Goal: Task Accomplishment & Management: Complete application form

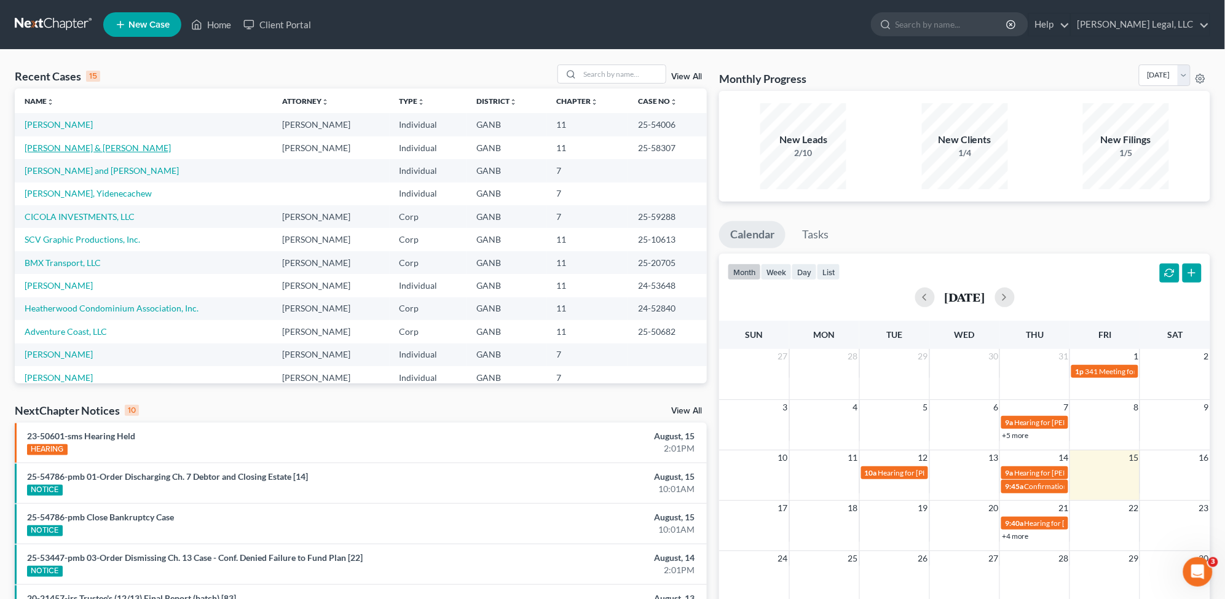
click at [59, 151] on link "[PERSON_NAME] & [PERSON_NAME]" at bounding box center [98, 148] width 146 height 10
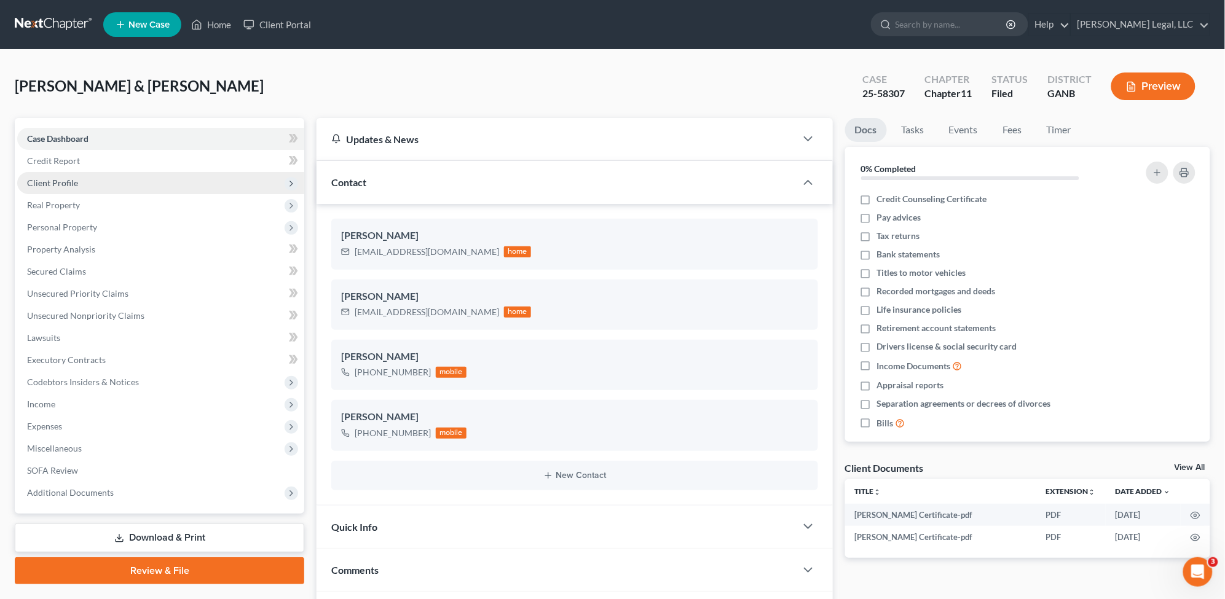
click at [120, 175] on span "Client Profile" at bounding box center [160, 183] width 287 height 22
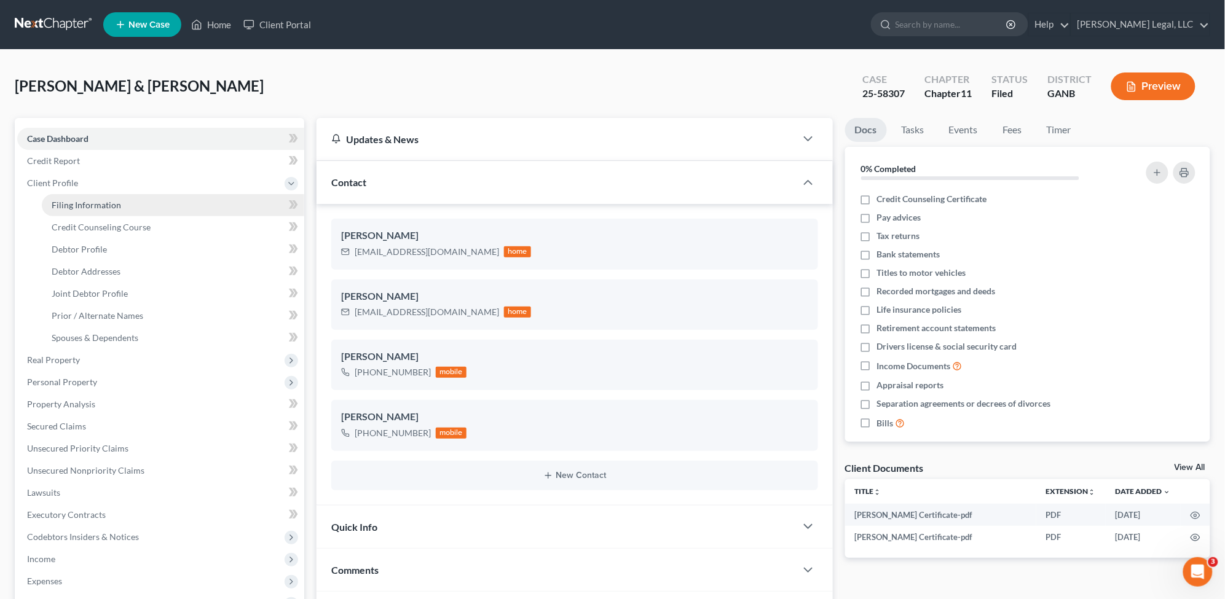
click at [152, 204] on link "Filing Information" at bounding box center [173, 205] width 262 height 22
select select "0"
select select "3"
select select "1"
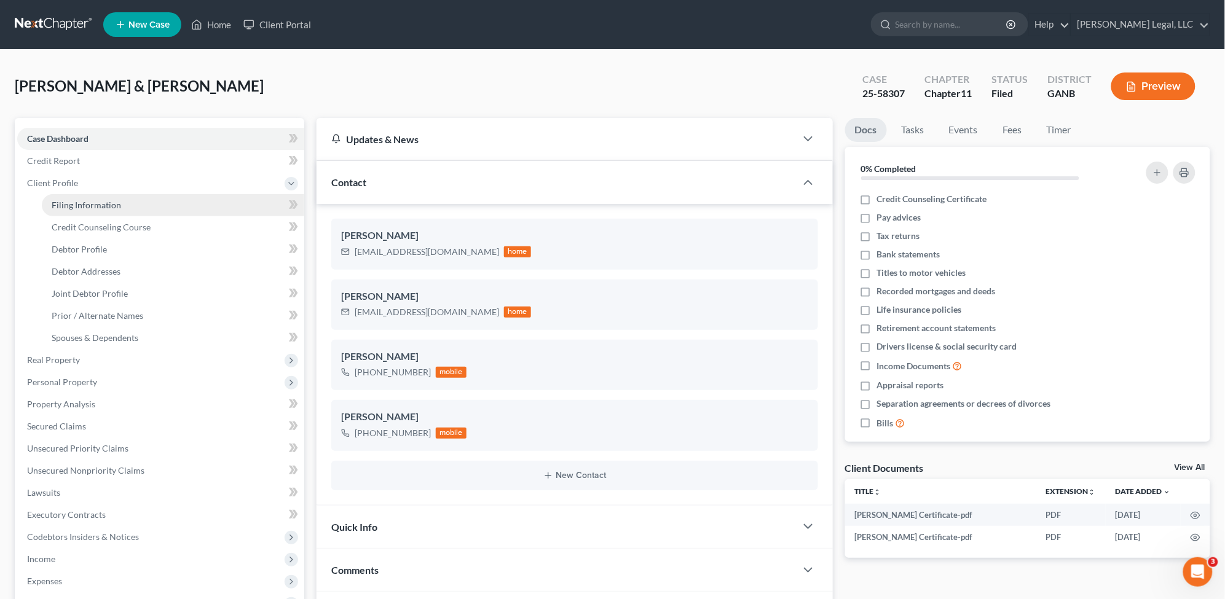
select select "10"
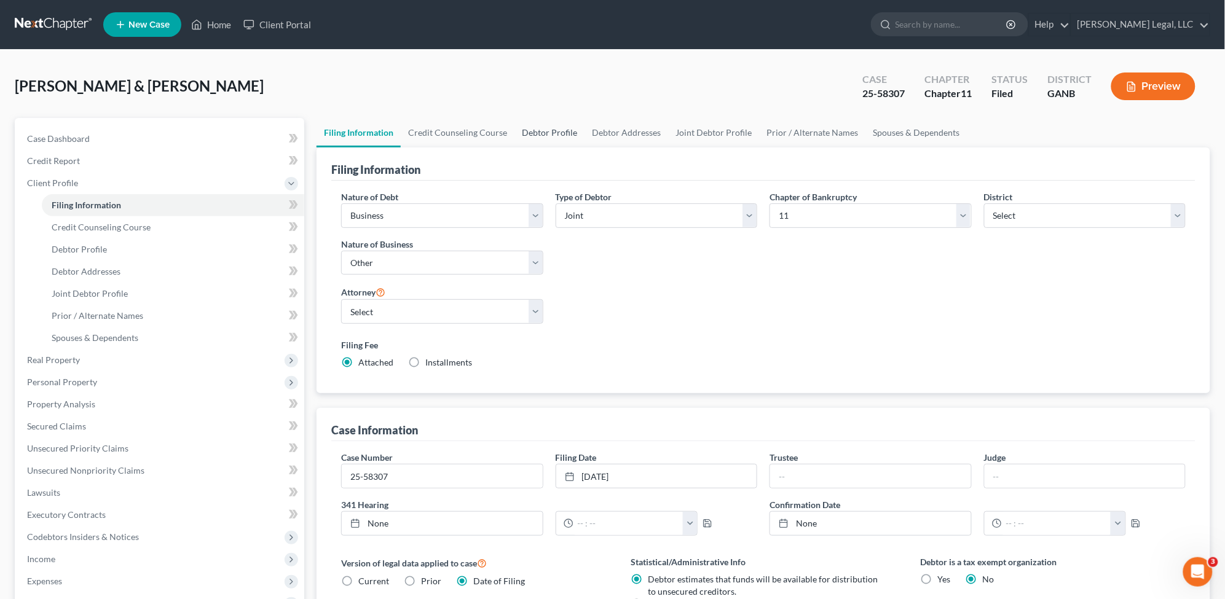
click at [545, 135] on link "Debtor Profile" at bounding box center [549, 133] width 70 height 30
select select "1"
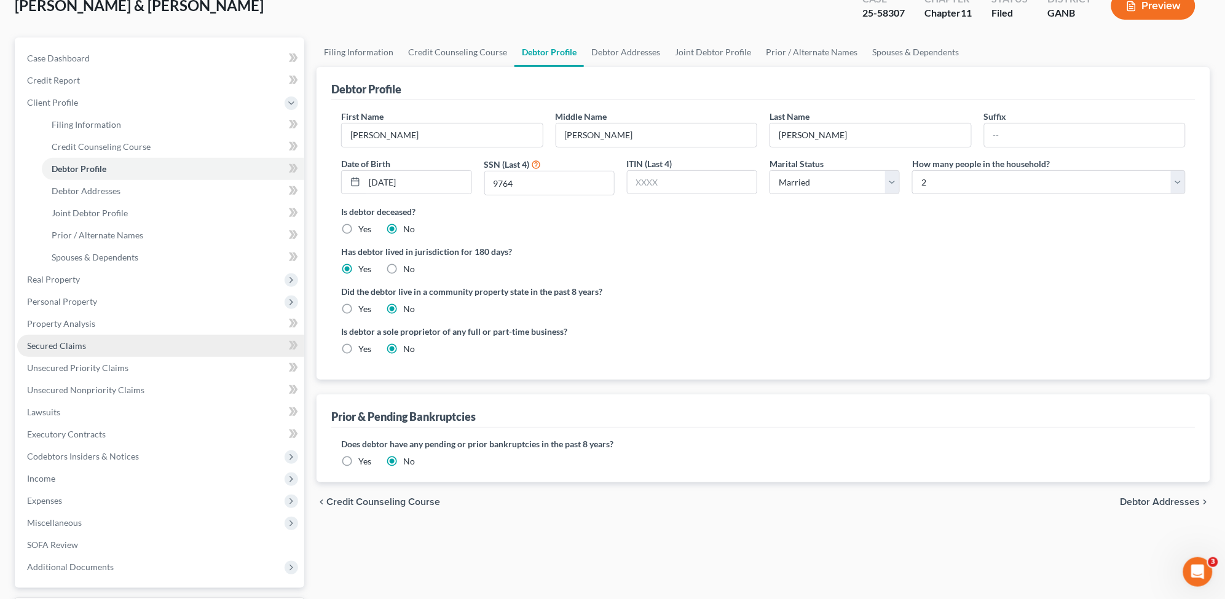
scroll to position [154, 0]
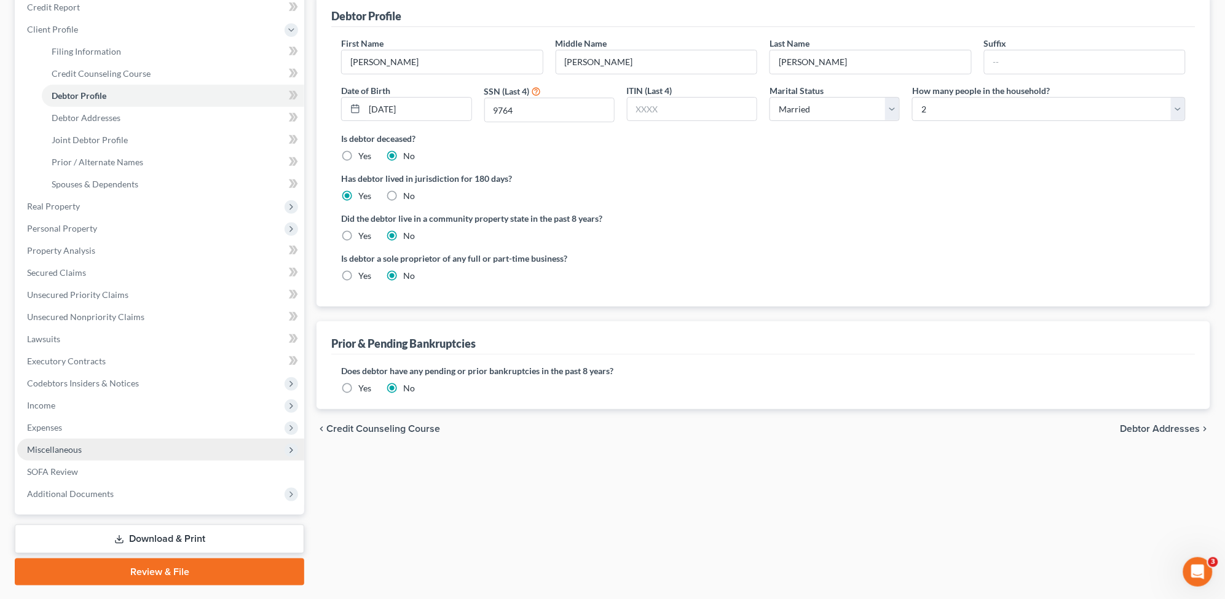
click at [95, 443] on span "Miscellaneous" at bounding box center [160, 450] width 287 height 22
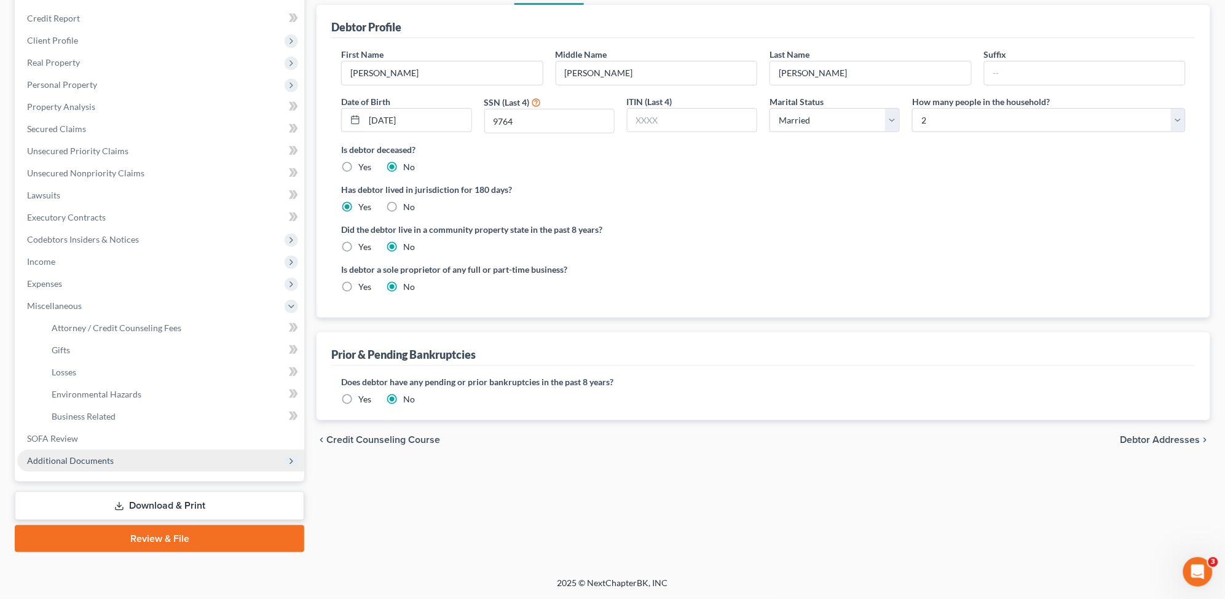
scroll to position [141, 0]
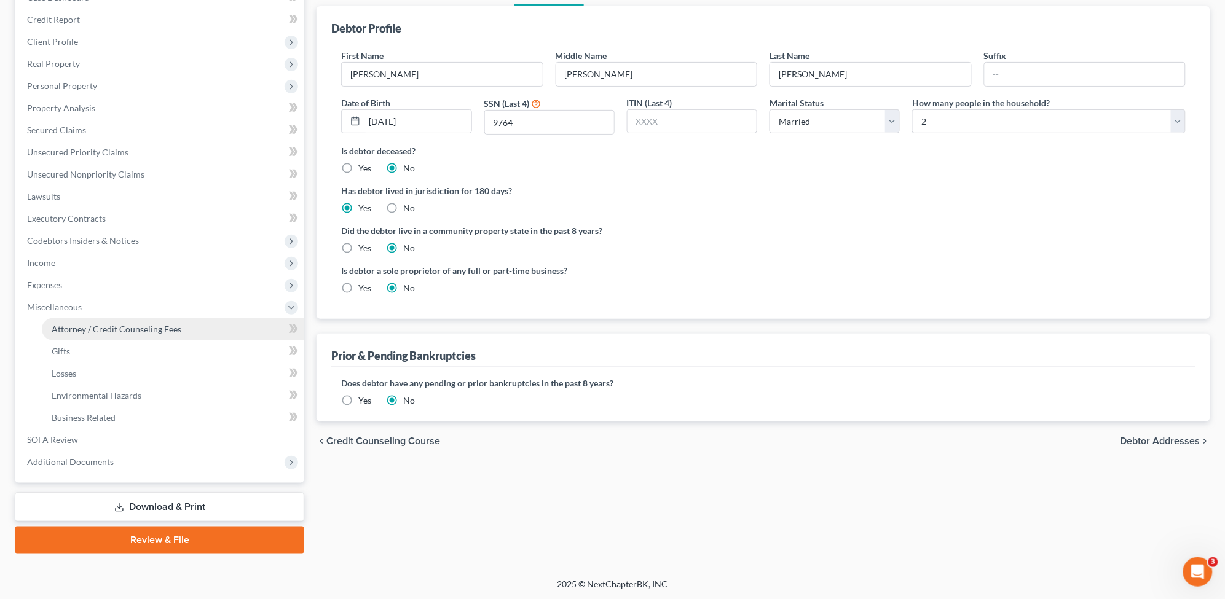
click at [126, 333] on link "Attorney / Credit Counseling Fees" at bounding box center [173, 329] width 262 height 22
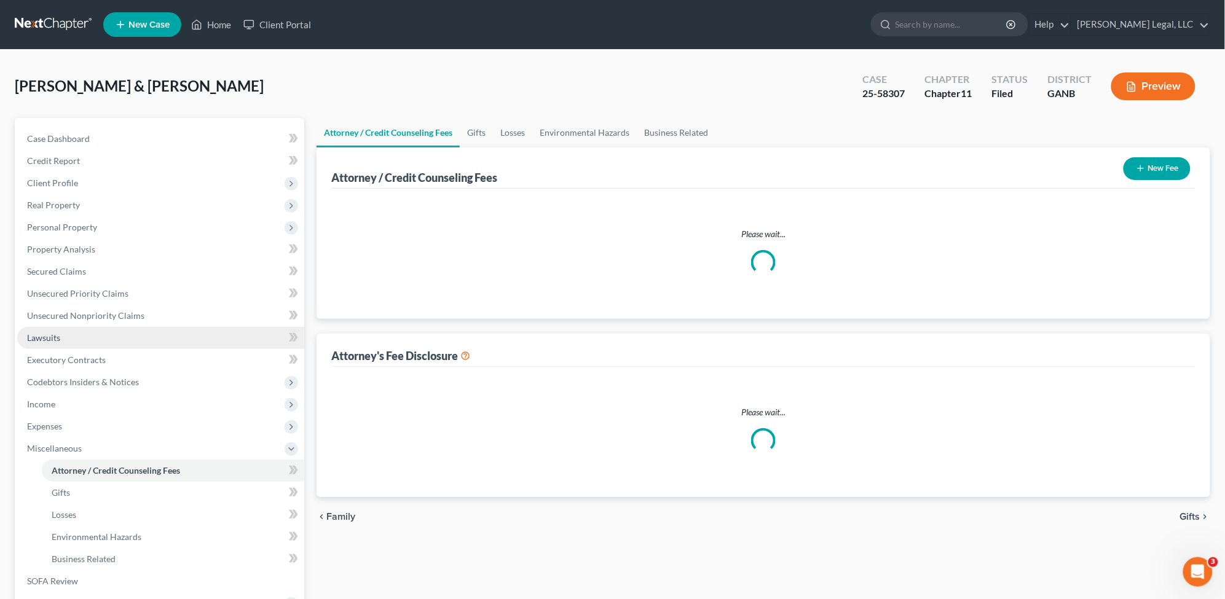
select select "0"
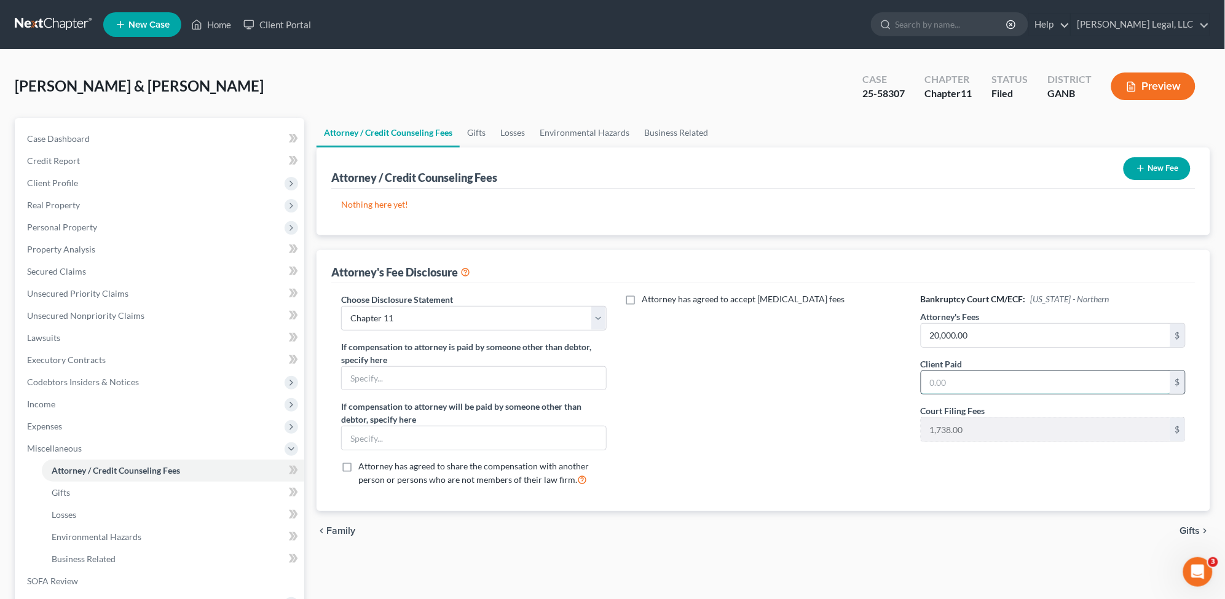
click at [943, 379] on input "text" at bounding box center [1045, 382] width 249 height 23
type input "5,780"
click at [642, 299] on label "Attorney has agreed to accept [MEDICAL_DATA] fees" at bounding box center [743, 299] width 203 height 12
click at [647, 299] on input "Attorney has agreed to accept [MEDICAL_DATA] fees" at bounding box center [651, 297] width 8 height 8
checkbox input "true"
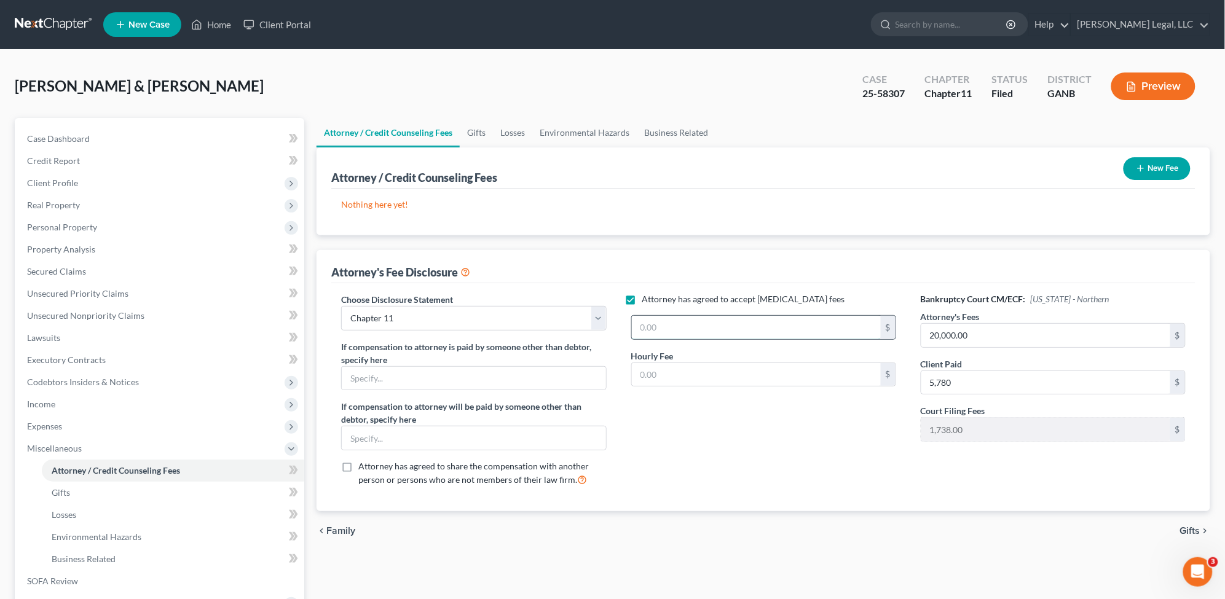
click at [702, 332] on input "text" at bounding box center [756, 327] width 249 height 23
type input "20,000"
click at [745, 373] on input "text" at bounding box center [756, 374] width 249 height 23
click at [987, 342] on input "20,000.00" at bounding box center [1045, 335] width 249 height 23
type input "0"
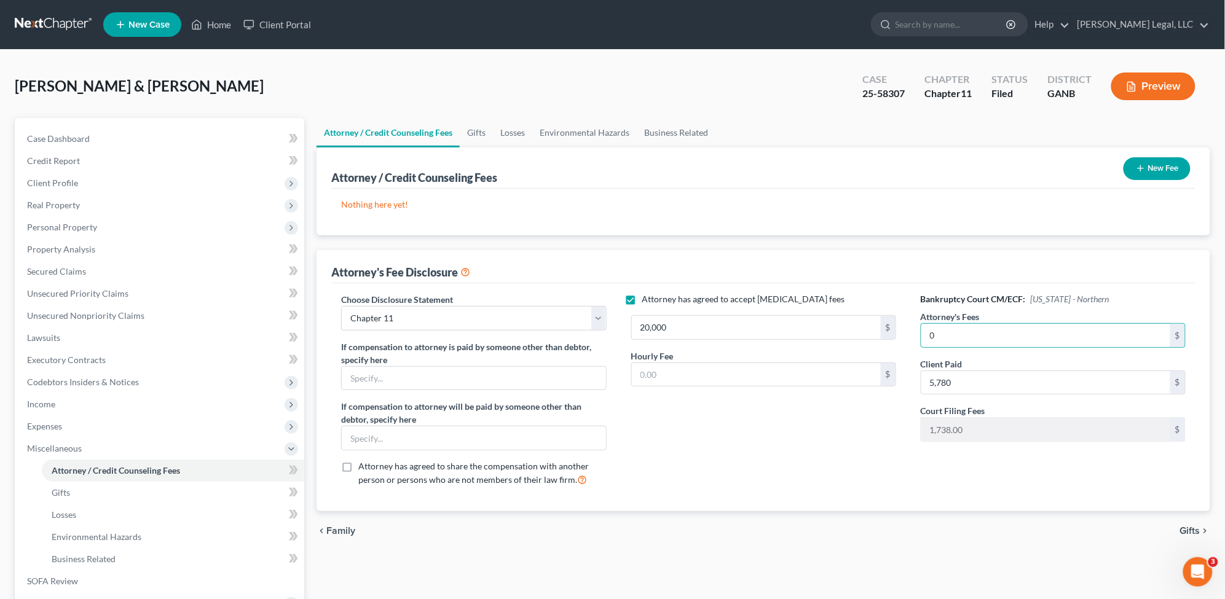
click at [818, 438] on div "Attorney has agreed to accept [MEDICAL_DATA] fees 20,000 $ Hourly Fee $" at bounding box center [764, 394] width 290 height 203
click at [751, 378] on input "text" at bounding box center [756, 374] width 249 height 23
click at [727, 414] on div "Attorney has agreed to accept [MEDICAL_DATA] fees 20,000 $ Hourly Fee 495 $" at bounding box center [764, 394] width 290 height 203
click at [1154, 167] on button "New Fee" at bounding box center [1157, 168] width 67 height 23
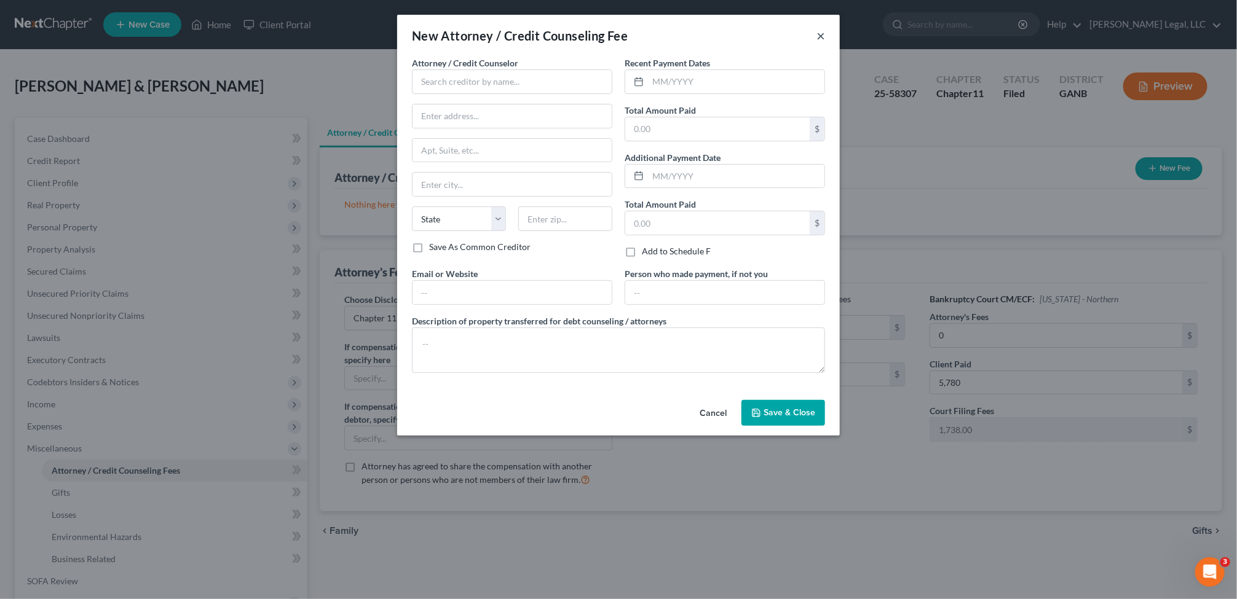
click at [816, 32] on button "×" at bounding box center [820, 35] width 9 height 15
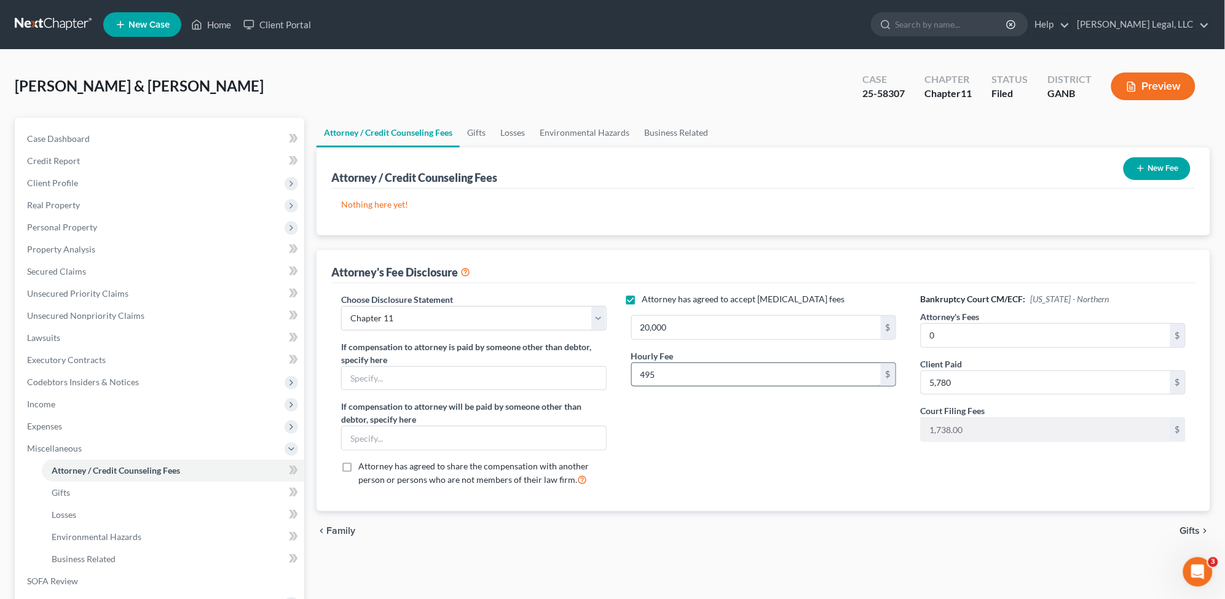
click at [730, 373] on input "495" at bounding box center [756, 374] width 249 height 23
type input "465"
drag, startPoint x: 723, startPoint y: 436, endPoint x: 757, endPoint y: 400, distance: 49.6
click at [724, 435] on div "Attorney has agreed to accept [MEDICAL_DATA] fees 20,000 $ Hourly Fee 465 $" at bounding box center [764, 394] width 290 height 203
click at [1168, 165] on button "New Fee" at bounding box center [1157, 168] width 67 height 23
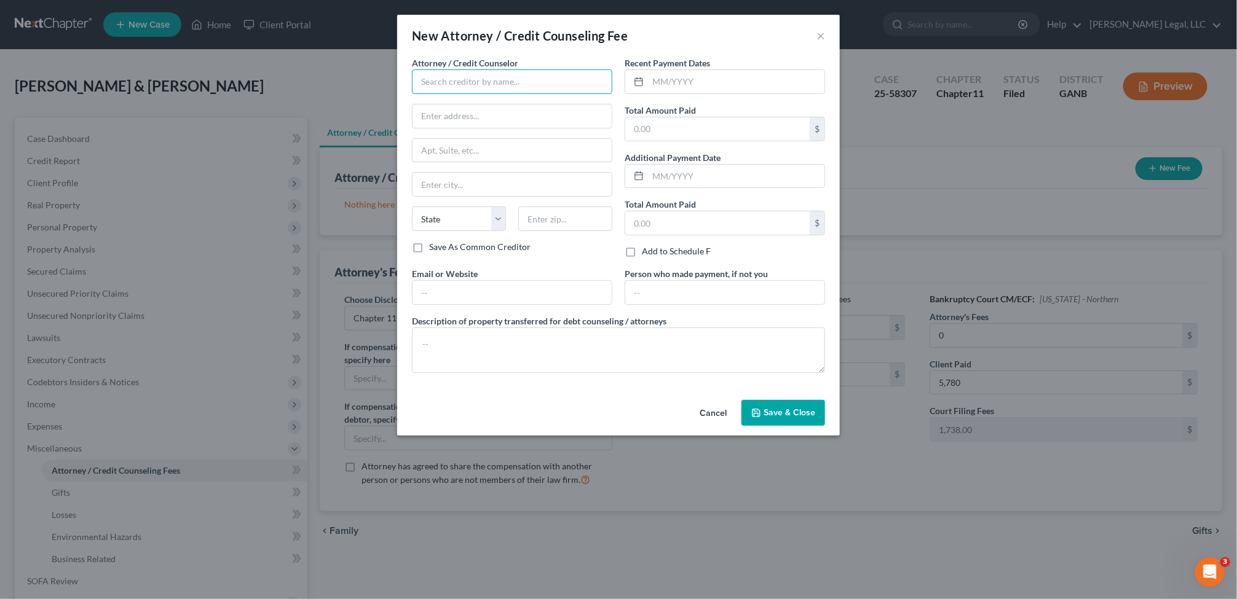
click at [495, 81] on input "text" at bounding box center [512, 81] width 200 height 25
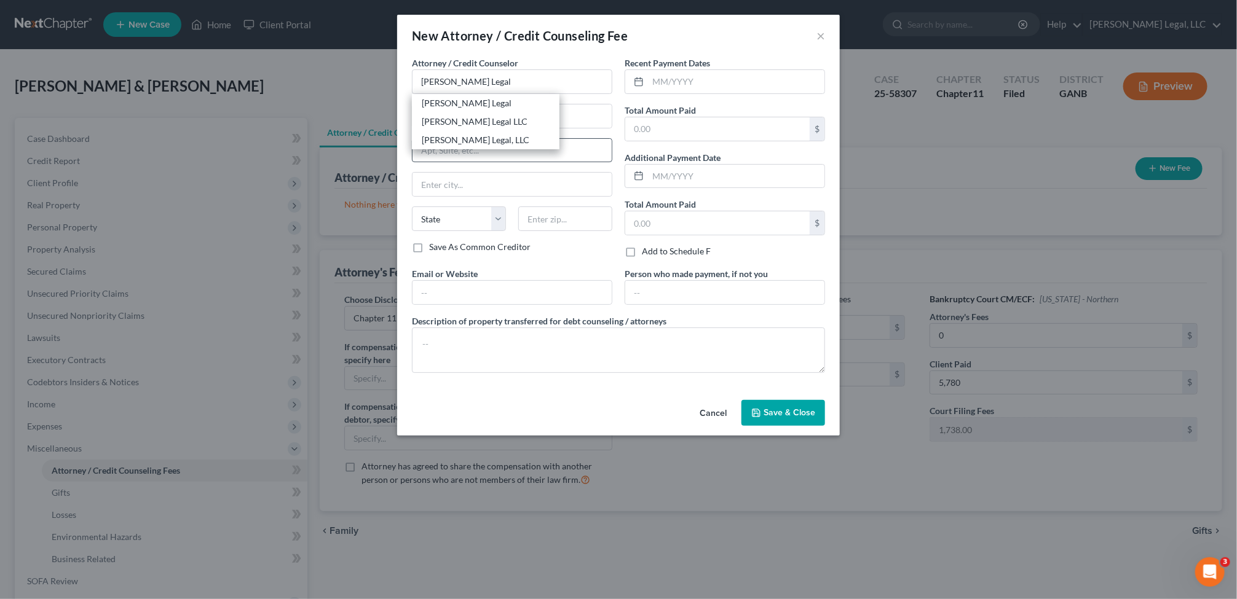
click at [487, 140] on div "[PERSON_NAME] Legal, LLC" at bounding box center [486, 140] width 128 height 12
type input "[PERSON_NAME] Legal, LLC"
type input "[STREET_ADDRESS]"
type input "Suite 104-252"
type input "[GEOGRAPHIC_DATA]"
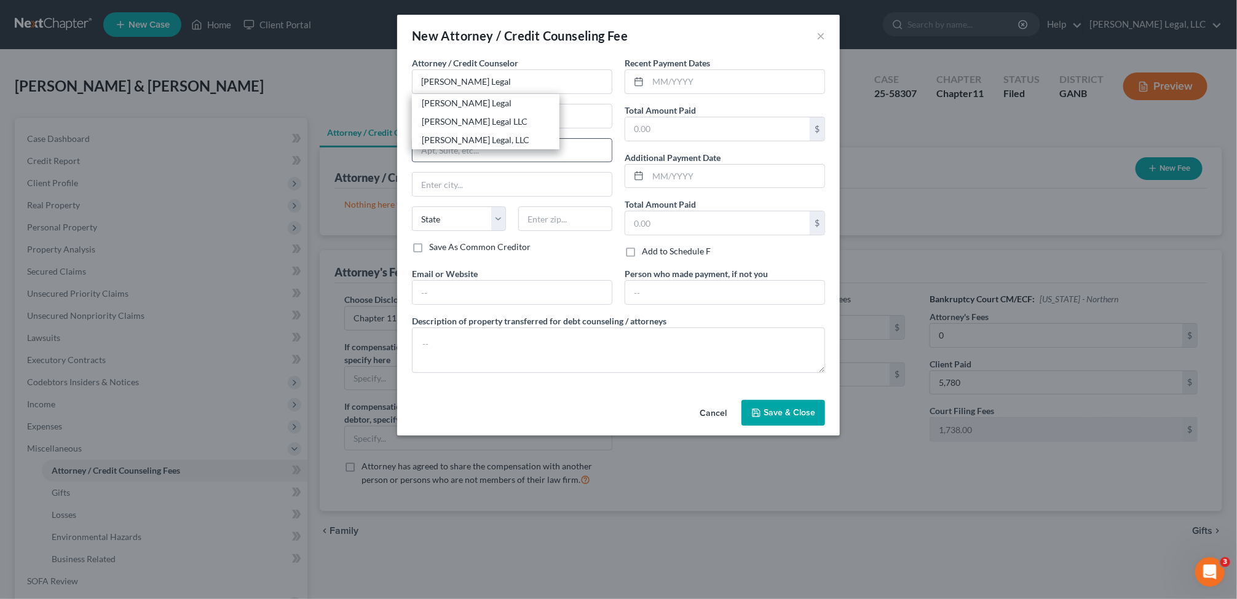
select select "10"
type input "30345"
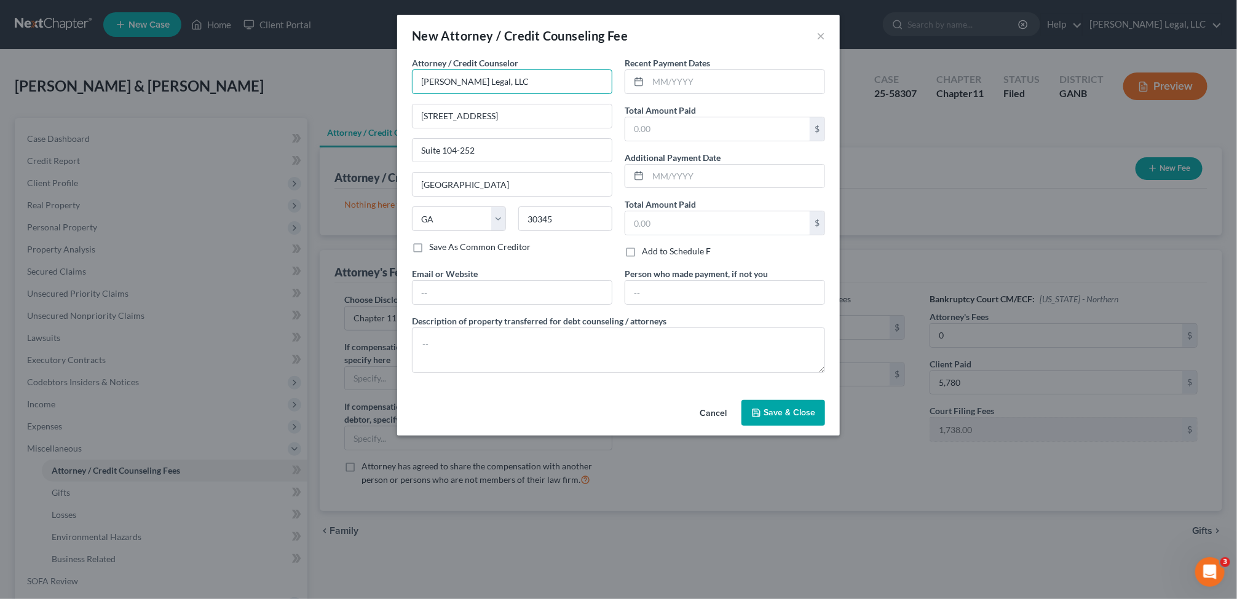
click at [503, 84] on input "[PERSON_NAME] Legal, LLC" at bounding box center [512, 81] width 200 height 25
drag, startPoint x: 492, startPoint y: 81, endPoint x: 372, endPoint y: 74, distance: 119.4
click at [372, 74] on div "New Attorney / Credit Counseling Fee × Attorney / Credit Counselor * [PERSON_NA…" at bounding box center [618, 299] width 1237 height 599
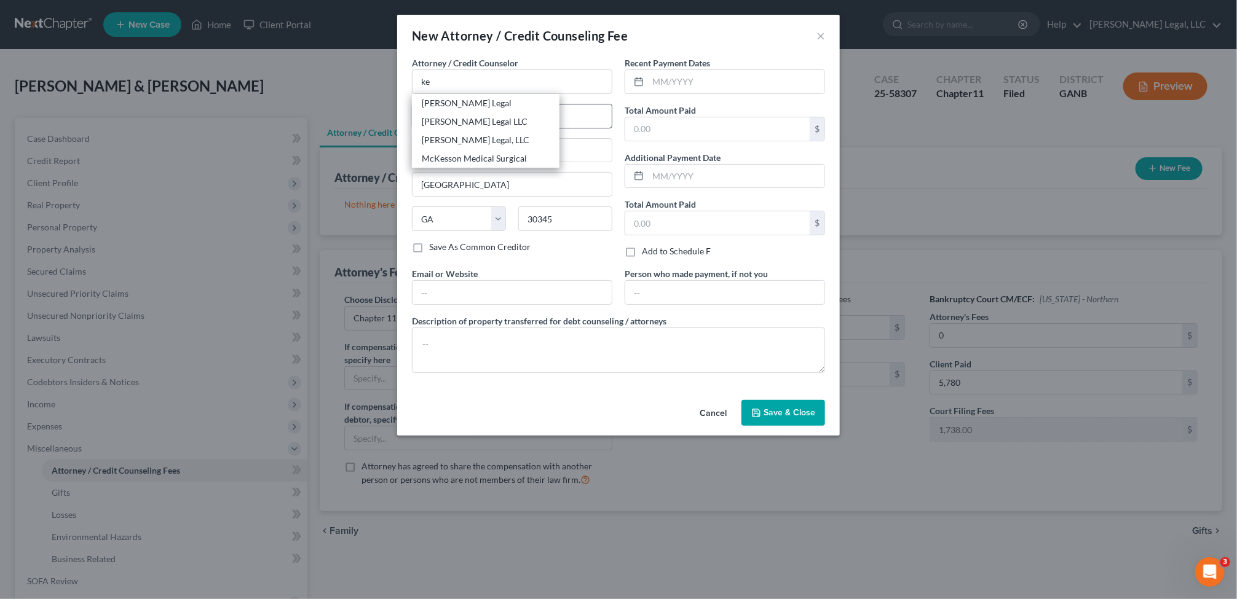
click at [504, 120] on div "[PERSON_NAME] Legal LLC" at bounding box center [486, 122] width 128 height 12
type input "[PERSON_NAME] Legal LLC"
type input "[STREET_ADDRESS][PERSON_NAME]"
type input "Suite 115"
type input "30329"
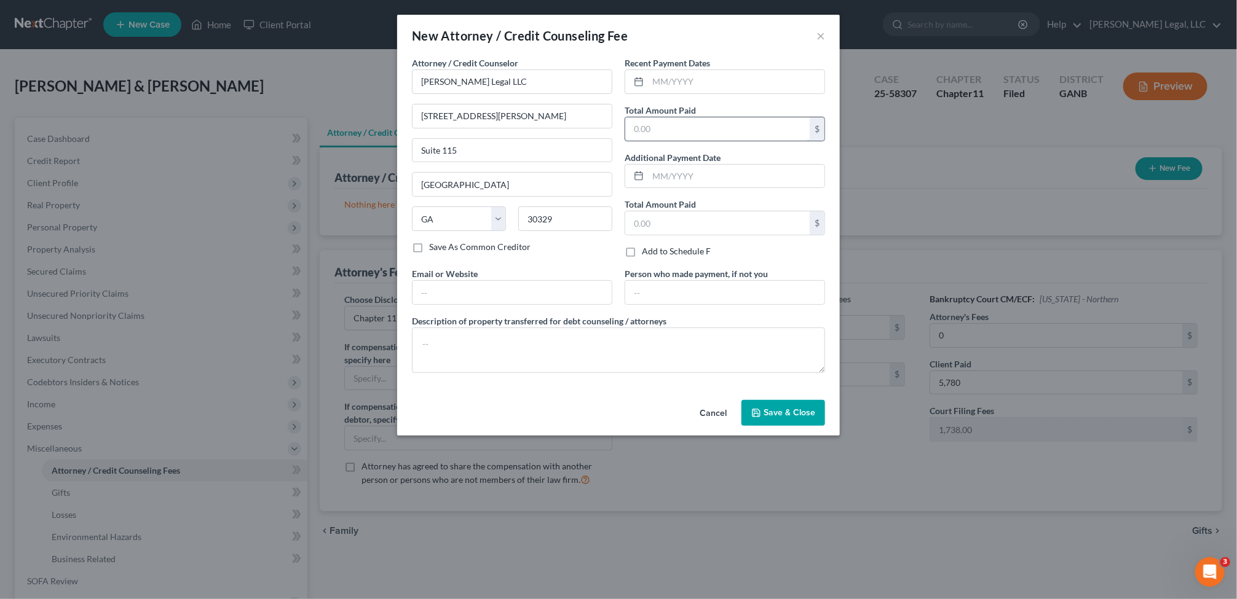
click at [696, 126] on input "text" at bounding box center [717, 128] width 184 height 23
click at [676, 77] on input "text" at bounding box center [736, 81] width 176 height 23
type input "08/2025"
click at [698, 130] on input "text" at bounding box center [717, 128] width 184 height 23
type input "20,000"
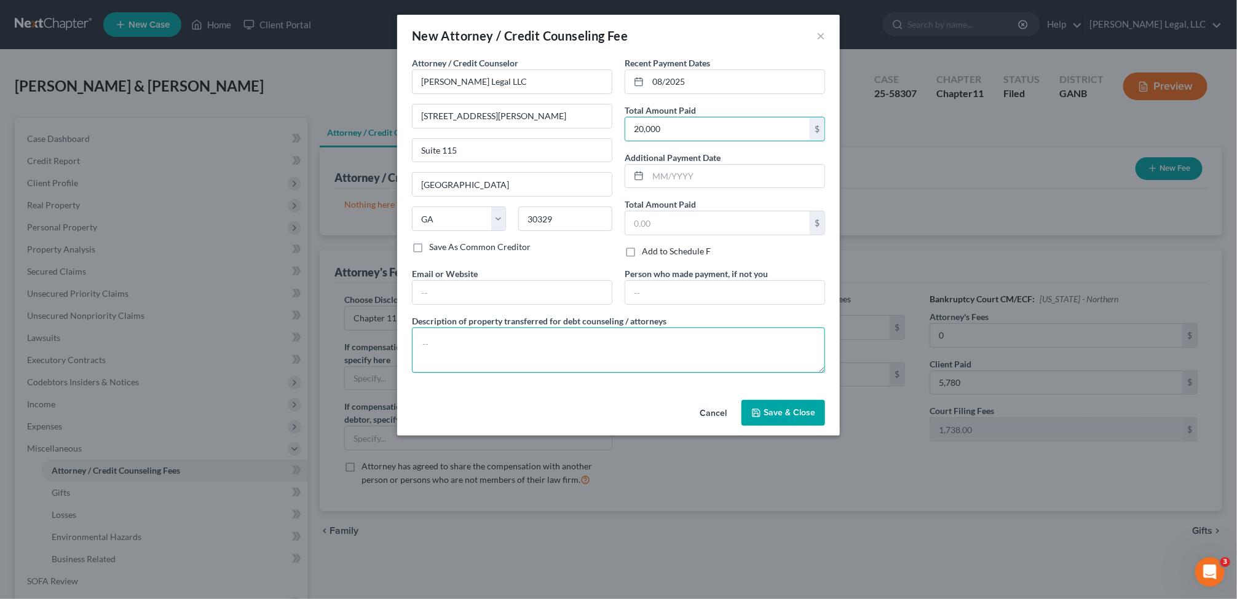
click at [609, 349] on textarea at bounding box center [618, 350] width 413 height 45
click at [552, 342] on textarea "$20,000 [MEDICAL_DATA], out of which 1178 was paid as filing" at bounding box center [618, 350] width 413 height 45
click at [665, 354] on textarea "$20,000 [MEDICAL_DATA], out of which 1738 was paid as filing" at bounding box center [618, 350] width 413 height 45
click at [660, 345] on textarea "$20,000 [MEDICAL_DATA], out of which 1738 was paid as filing fee." at bounding box center [618, 350] width 413 height 45
click at [659, 350] on textarea "$20,000 [MEDICAL_DATA], out of which 1738 was paid as filing fee." at bounding box center [618, 350] width 413 height 45
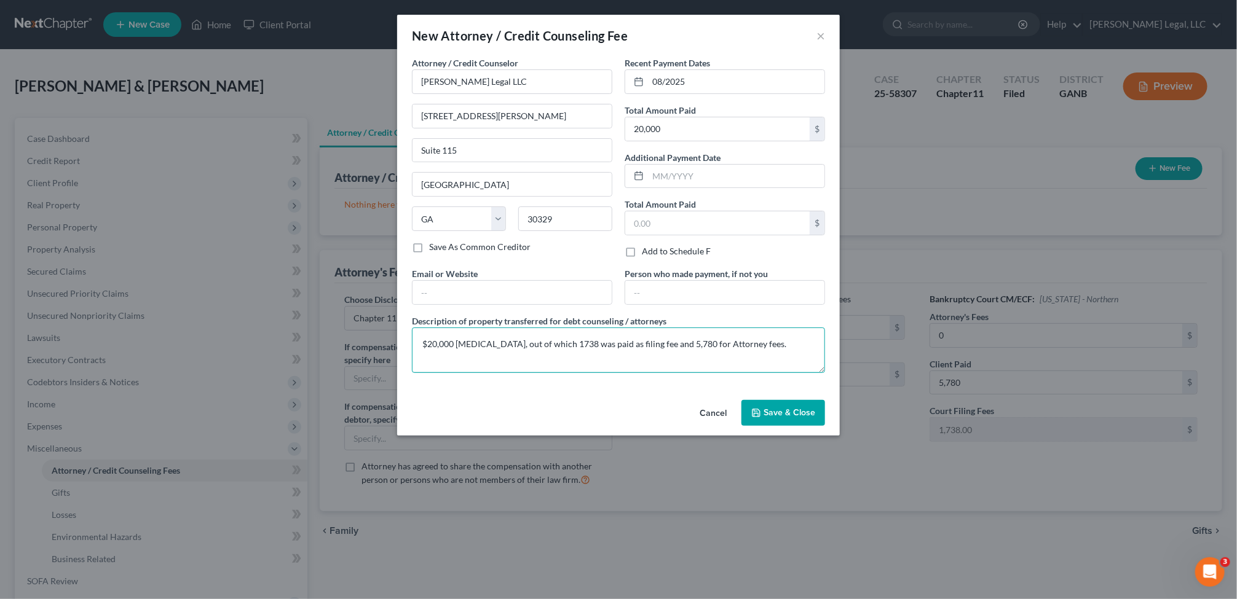
click at [549, 345] on textarea "$20,000 [MEDICAL_DATA], out of which 1738 was paid as filing fee and 5,780 for …" at bounding box center [618, 350] width 413 height 45
click at [785, 342] on textarea "$20,000 [MEDICAL_DATA], out of which 1,738 was paid as filing fee and 5,780 for…" at bounding box center [618, 350] width 413 height 45
click at [690, 345] on textarea "$20,000 [MEDICAL_DATA], out of which 1,738 was paid as filing fee and 5,780 for…" at bounding box center [618, 350] width 413 height 45
type textarea "$20,000 [MEDICAL_DATA], out of which 1,738 was paid as filing fee and 5,780 for…"
click at [794, 411] on span "Save & Close" at bounding box center [789, 413] width 52 height 10
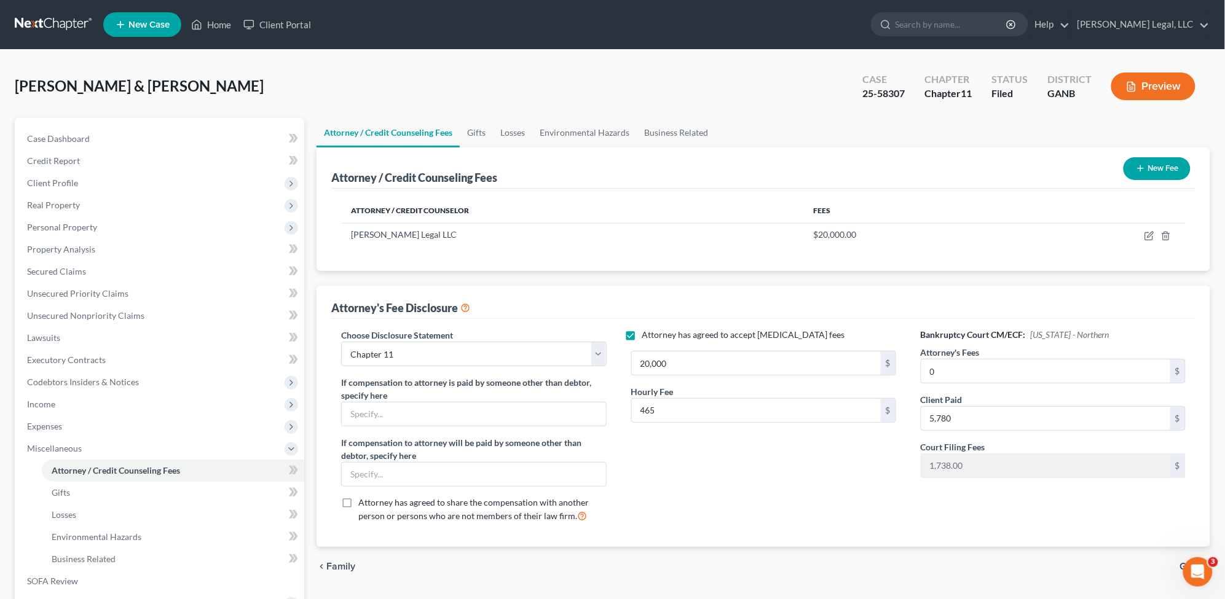
click at [1168, 77] on button "Preview" at bounding box center [1153, 87] width 84 height 28
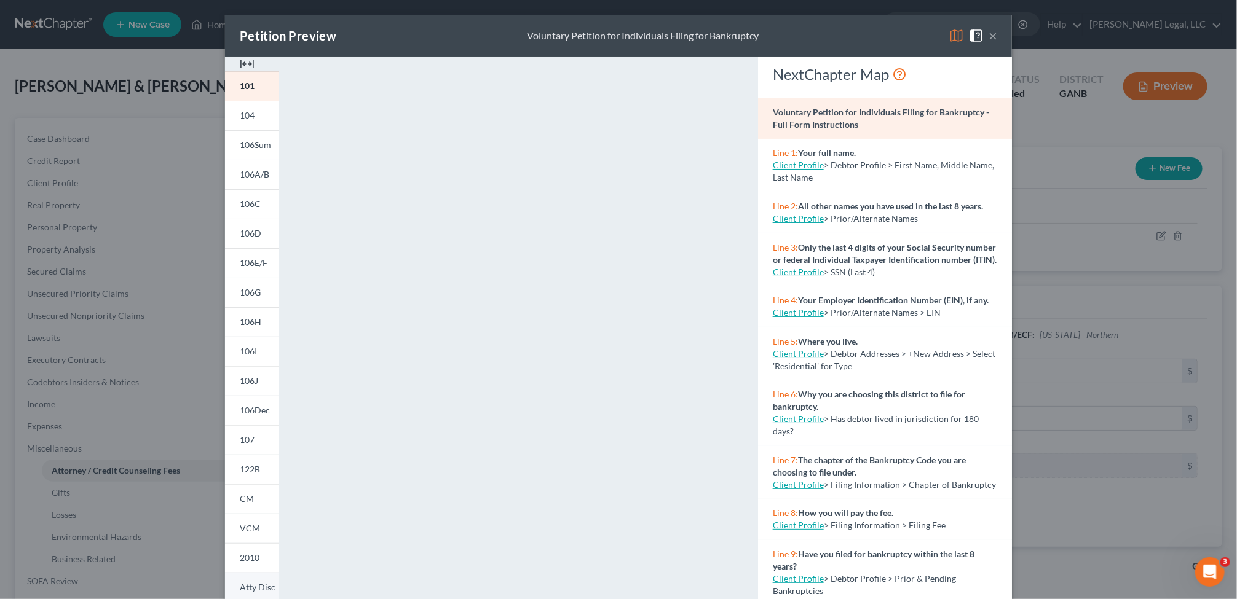
drag, startPoint x: 244, startPoint y: 585, endPoint x: 248, endPoint y: 578, distance: 8.2
click at [244, 585] on span "Atty Disc" at bounding box center [258, 587] width 36 height 10
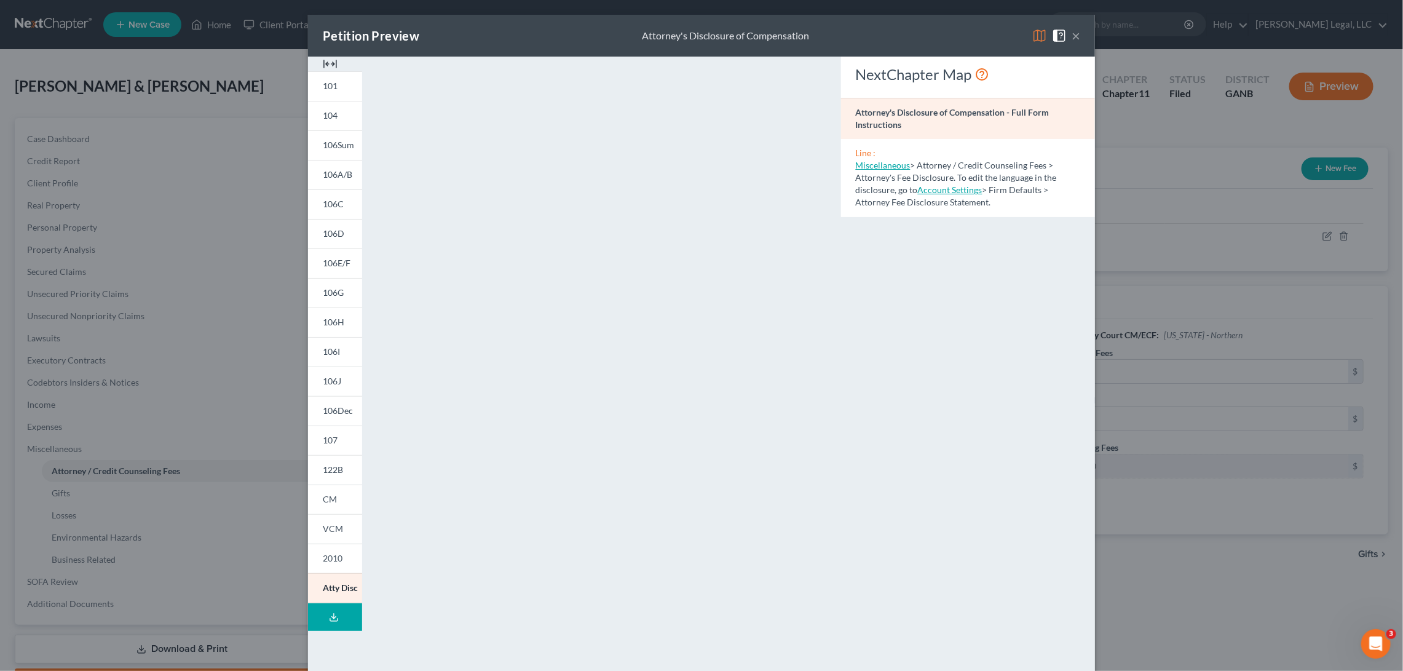
click at [1073, 34] on button "×" at bounding box center [1075, 35] width 9 height 15
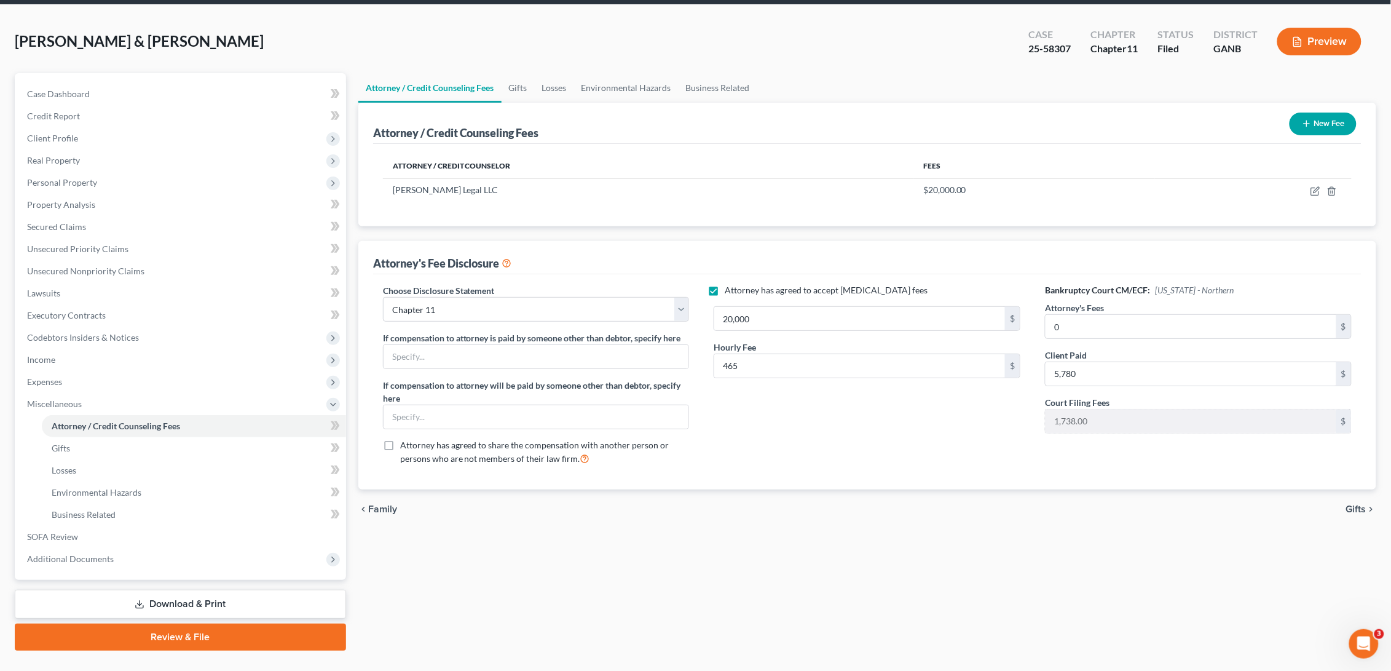
scroll to position [69, 0]
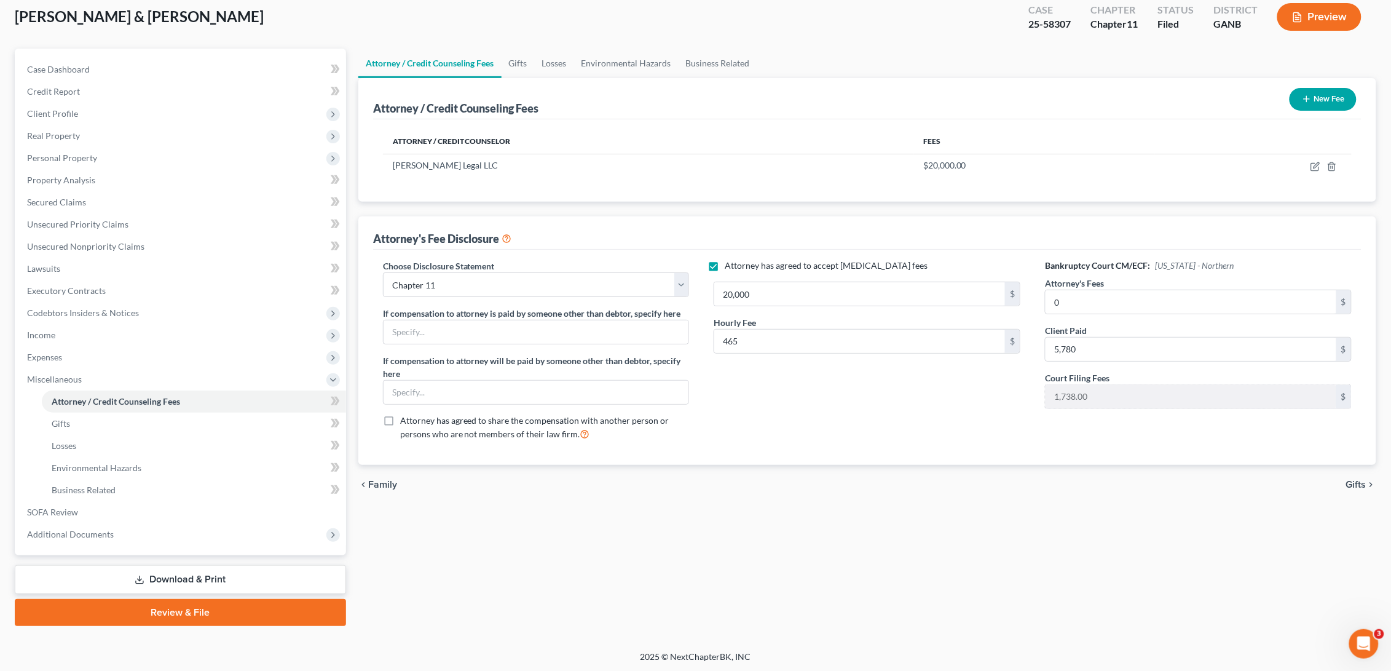
click at [228, 575] on link "Download & Print" at bounding box center [180, 579] width 331 height 29
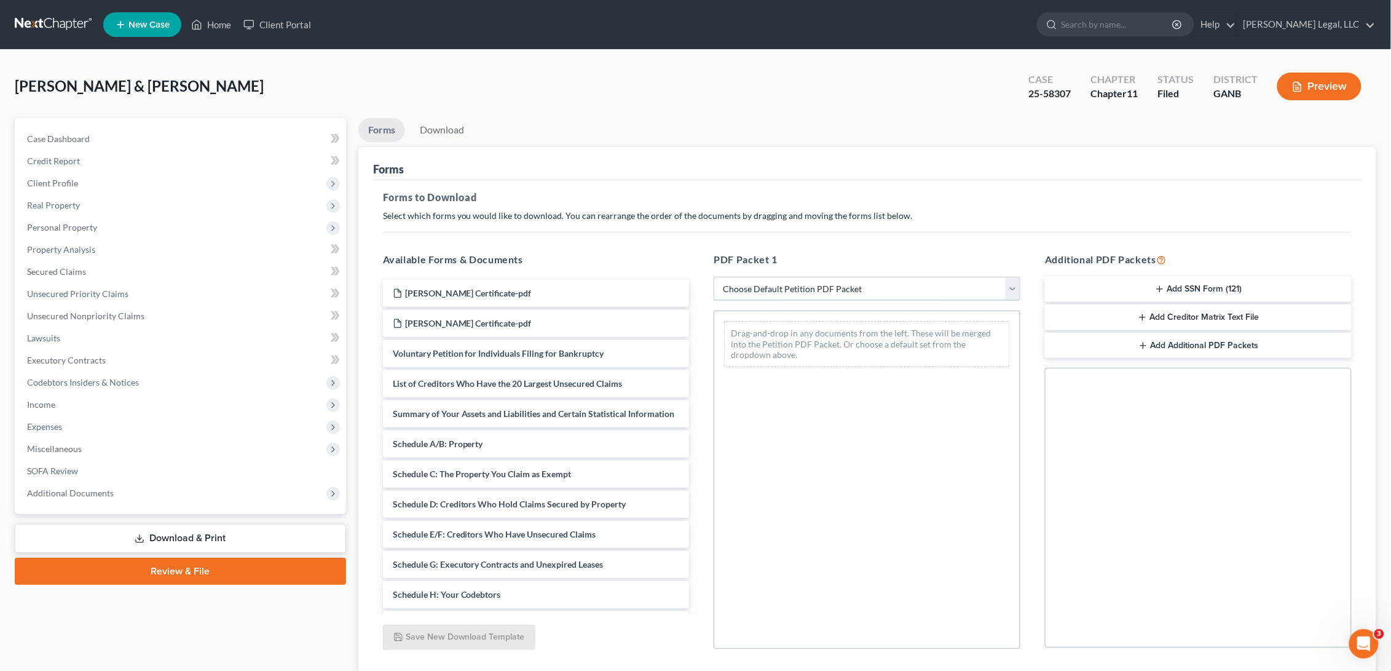
click at [1009, 286] on select "Choose Default Petition PDF Packet Complete Bankruptcy Petition (all forms and …" at bounding box center [867, 289] width 307 height 25
select select "5"
click at [714, 277] on select "Choose Default Petition PDF Packet Complete Bankruptcy Petition (all forms and …" at bounding box center [867, 289] width 307 height 25
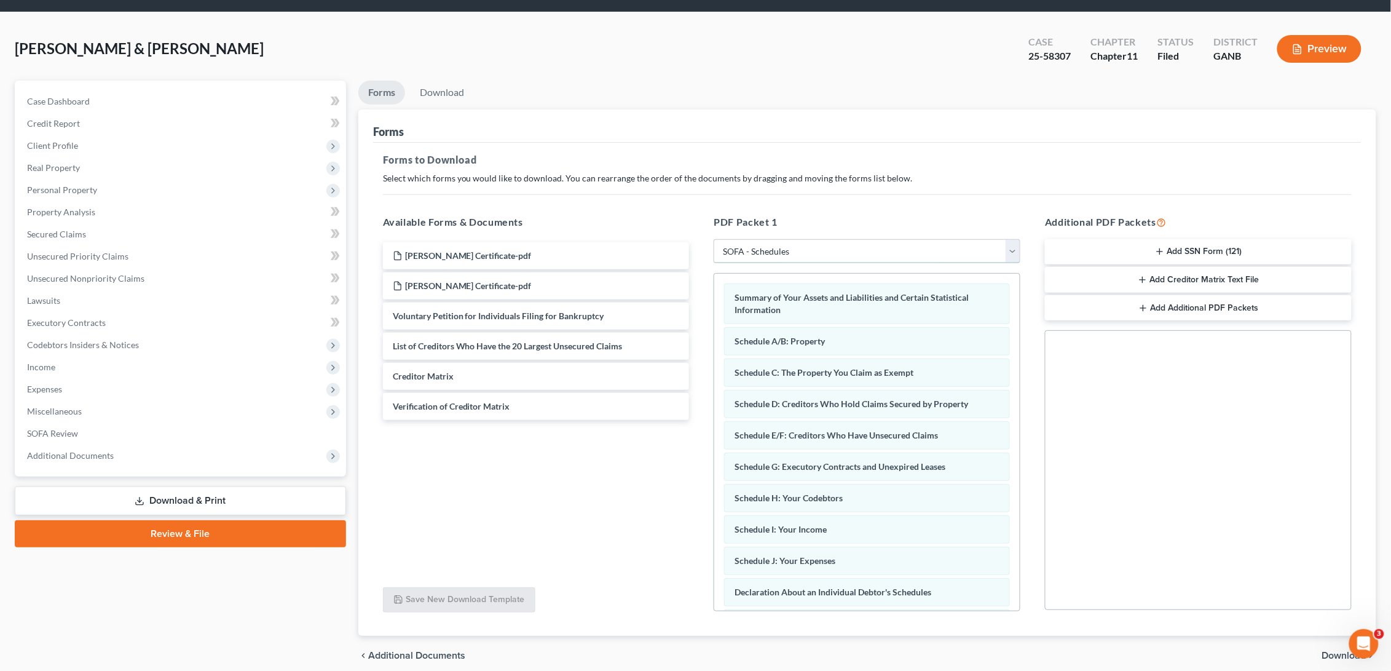
scroll to position [11, 0]
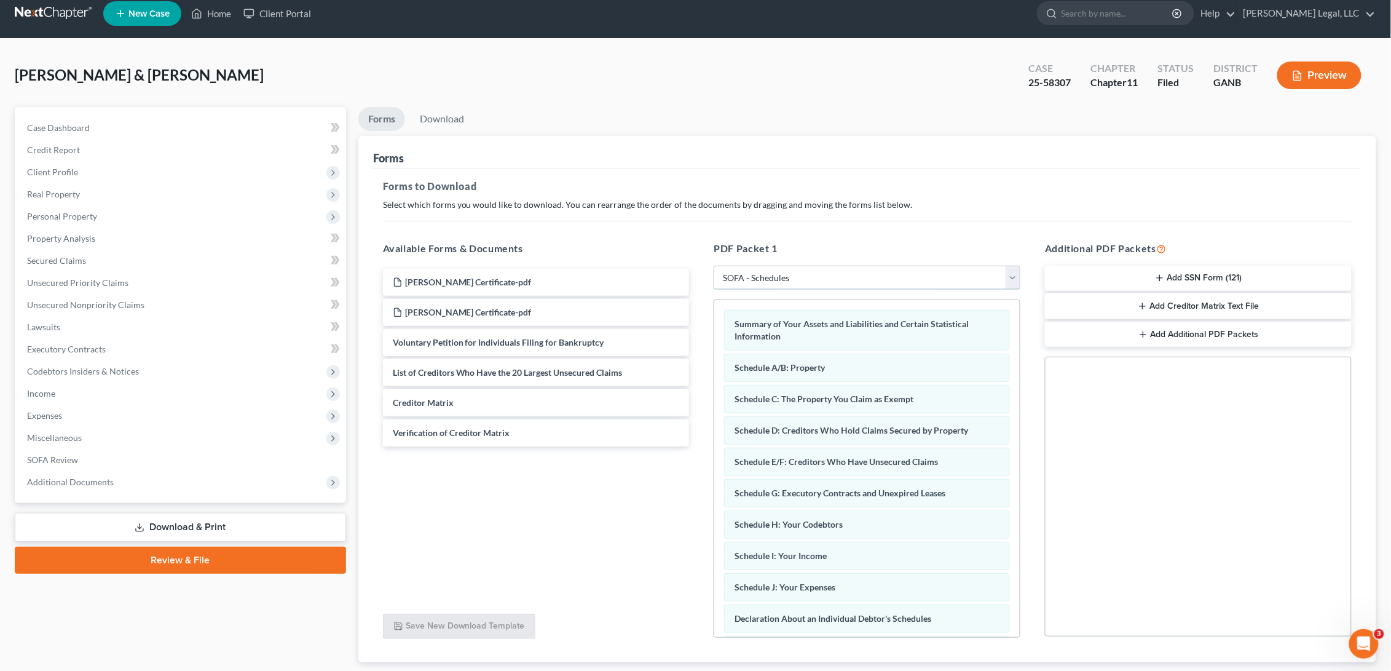
click at [1013, 275] on select "Choose Default Petition PDF Packet Complete Bankruptcy Petition (all forms and …" at bounding box center [867, 278] width 307 height 25
click at [678, 518] on div "[PERSON_NAME] Certificate-pdf [PERSON_NAME] Certificate-pdf Voluntary Petition …" at bounding box center [536, 435] width 326 height 338
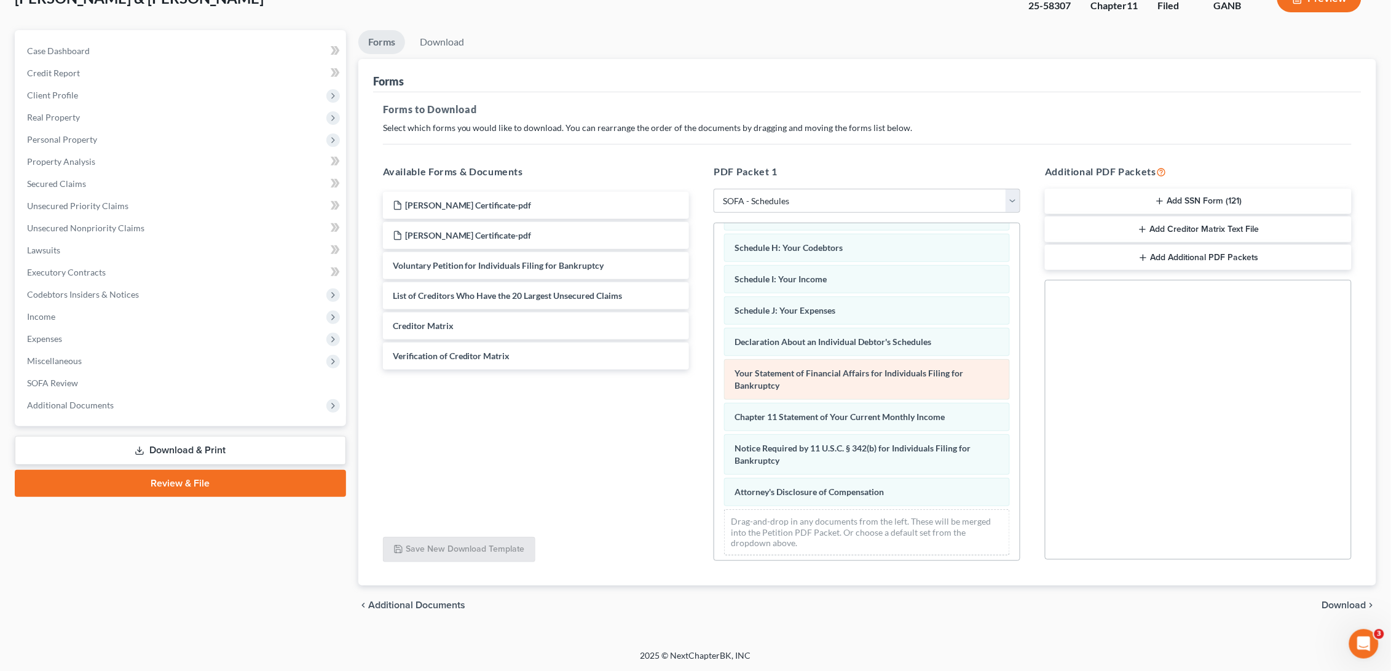
scroll to position [209, 0]
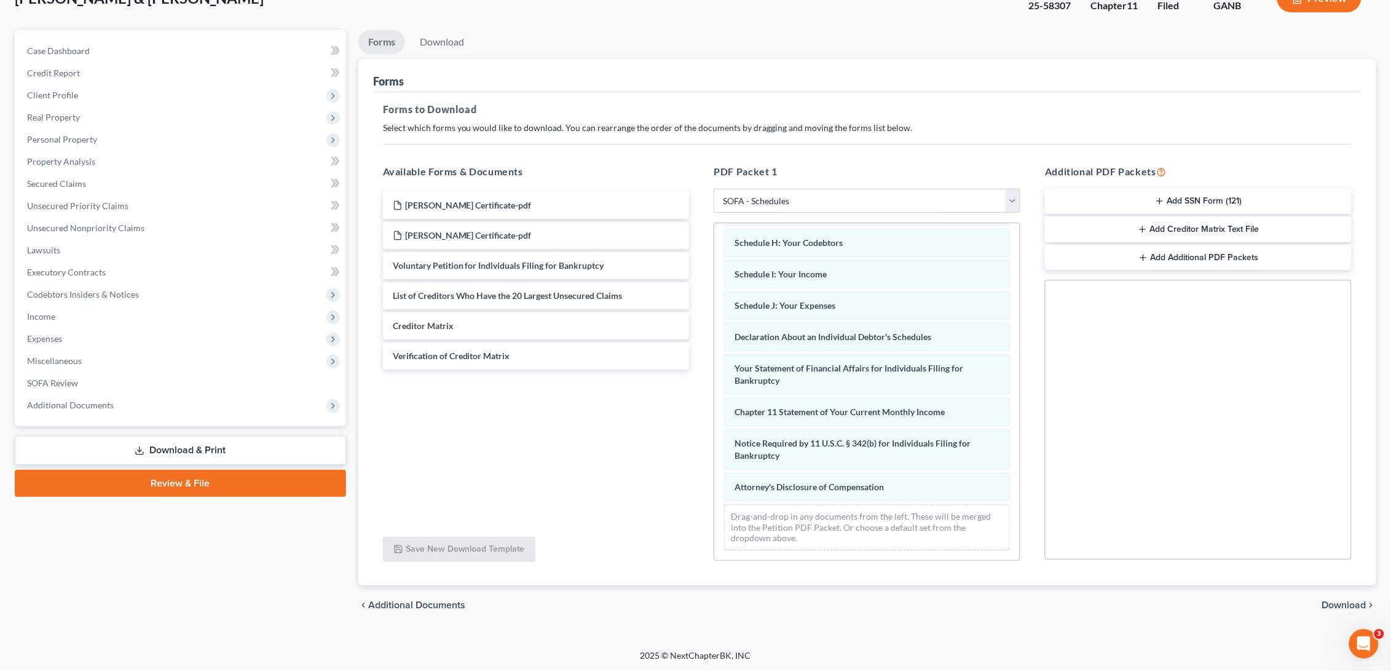
click at [1224, 599] on span "Download" at bounding box center [1344, 605] width 44 height 10
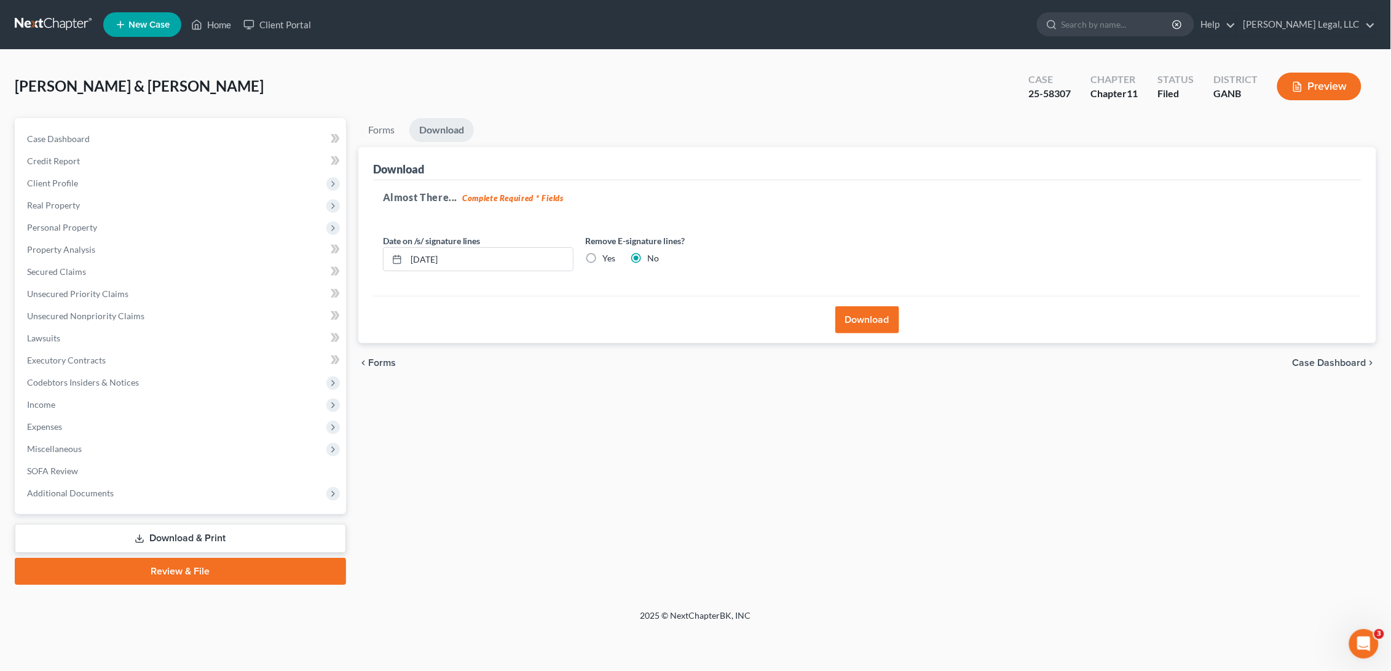
scroll to position [0, 0]
click at [606, 258] on label "Yes" at bounding box center [612, 258] width 13 height 12
click at [611, 258] on input "Yes" at bounding box center [615, 256] width 8 height 8
radio input "true"
radio input "false"
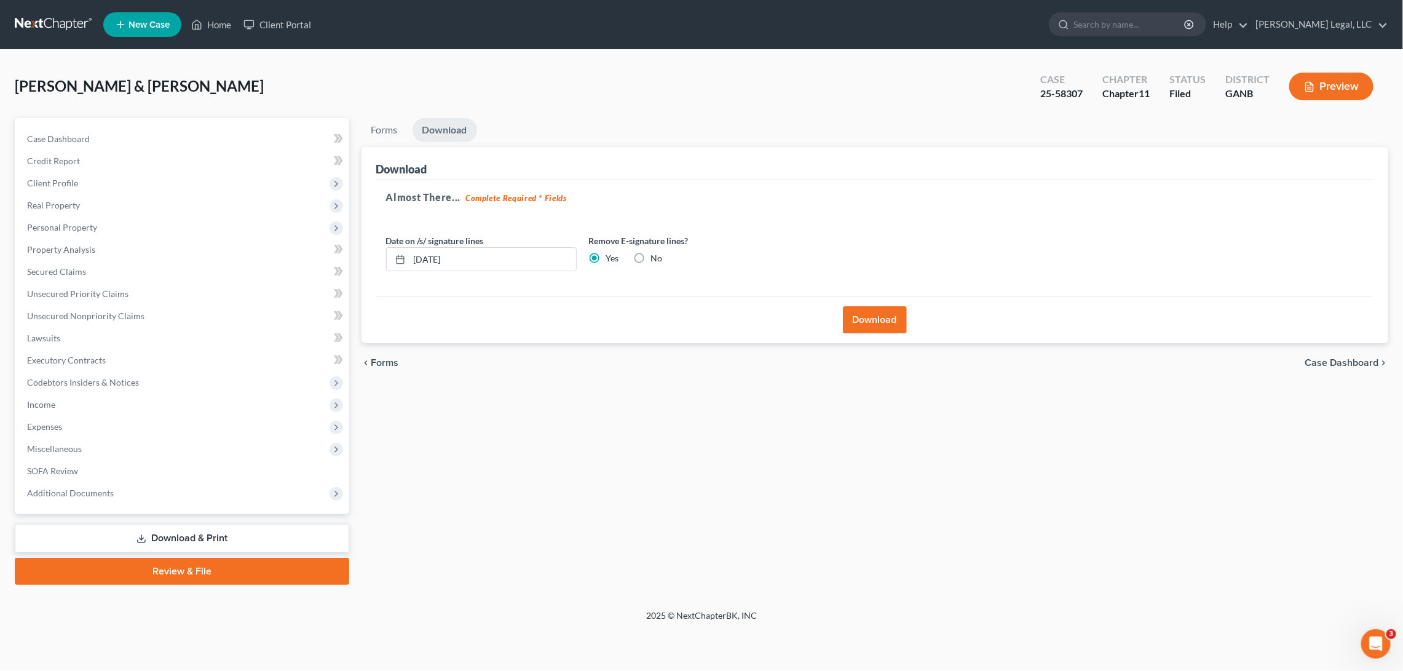
click at [867, 317] on button "Download" at bounding box center [875, 319] width 64 height 27
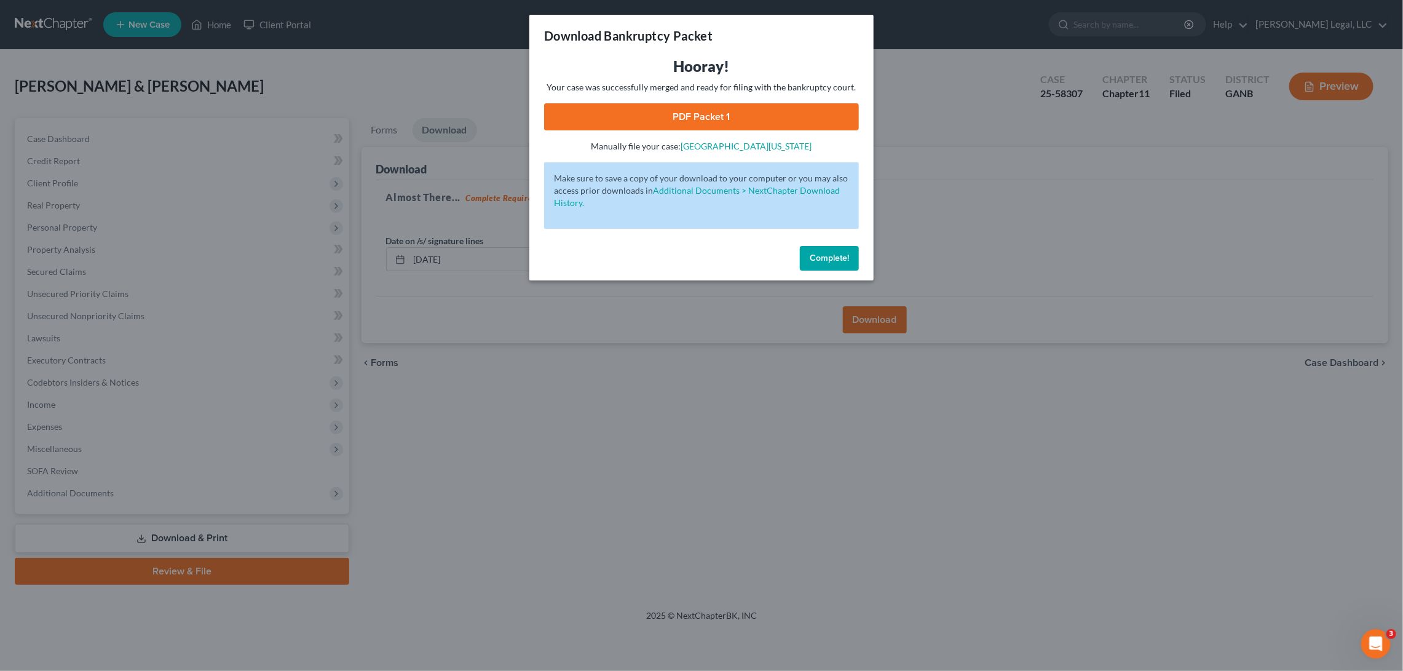
click at [703, 114] on link "PDF Packet 1" at bounding box center [701, 116] width 315 height 27
click at [837, 259] on span "Complete!" at bounding box center [828, 258] width 39 height 10
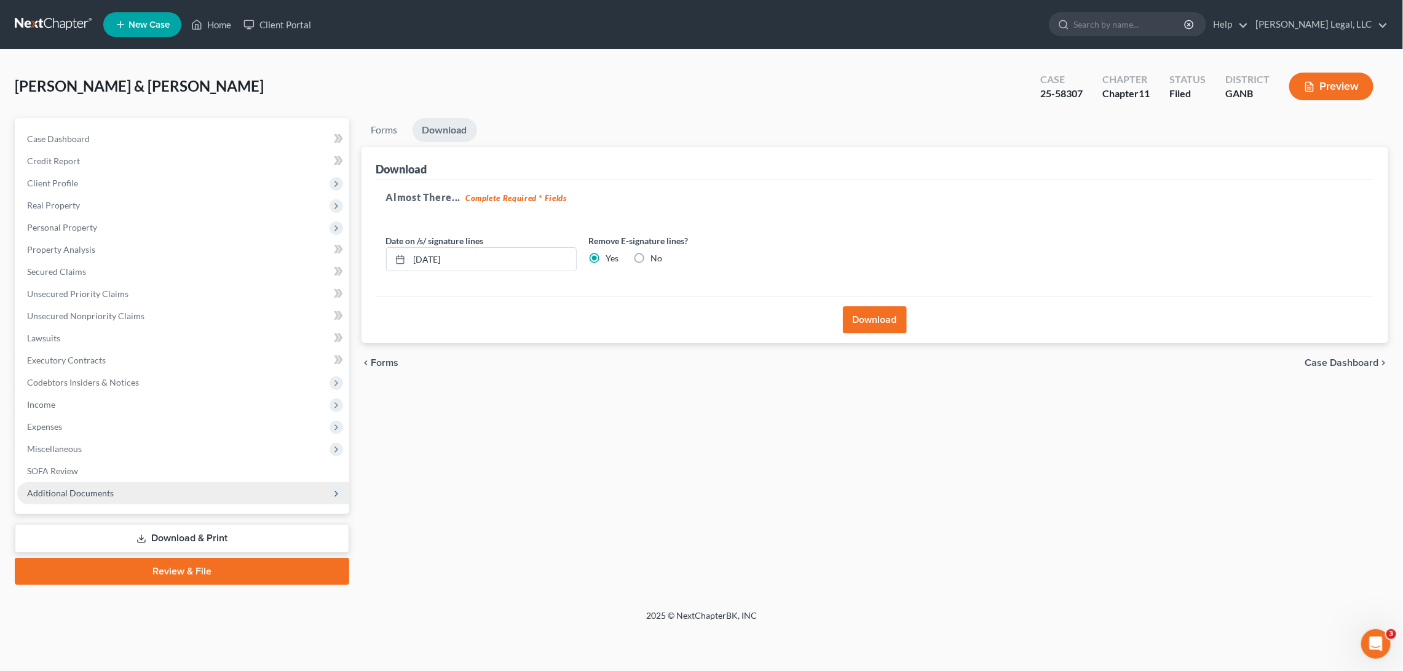
click at [188, 489] on span "Additional Documents" at bounding box center [183, 493] width 332 height 22
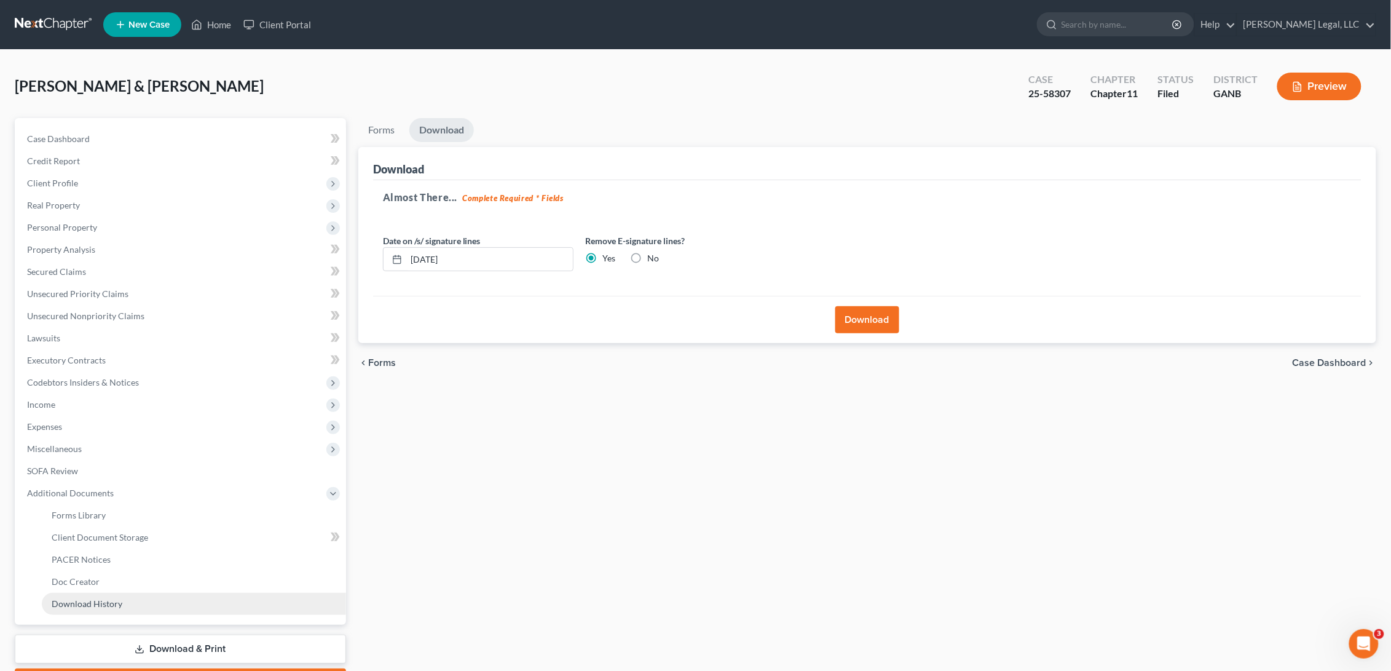
click at [138, 599] on link "Download History" at bounding box center [194, 604] width 304 height 22
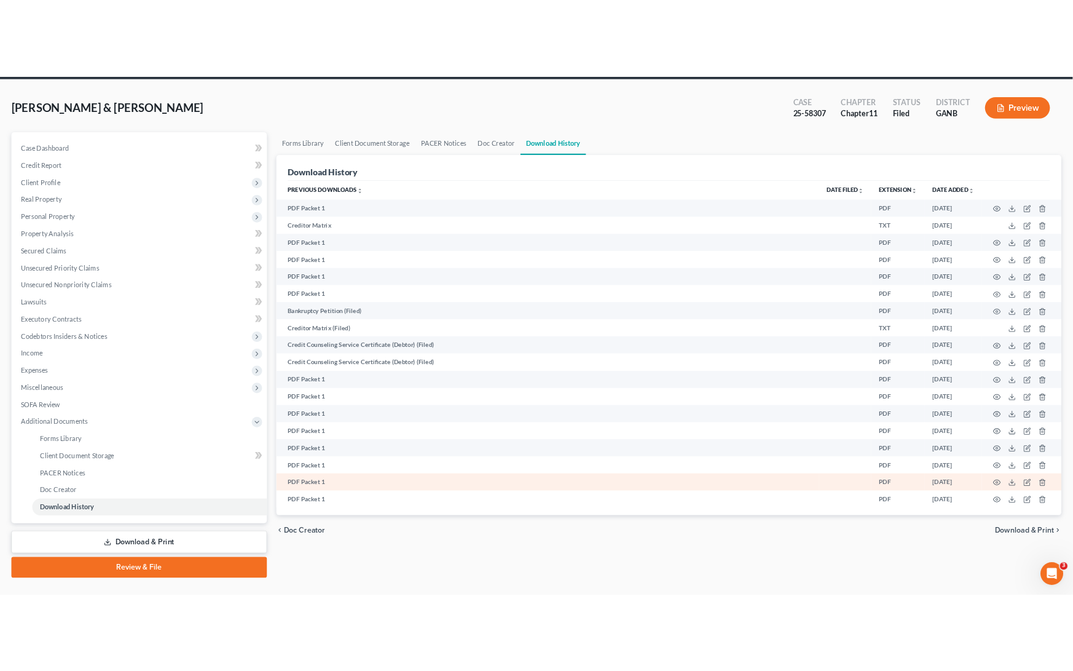
scroll to position [69, 0]
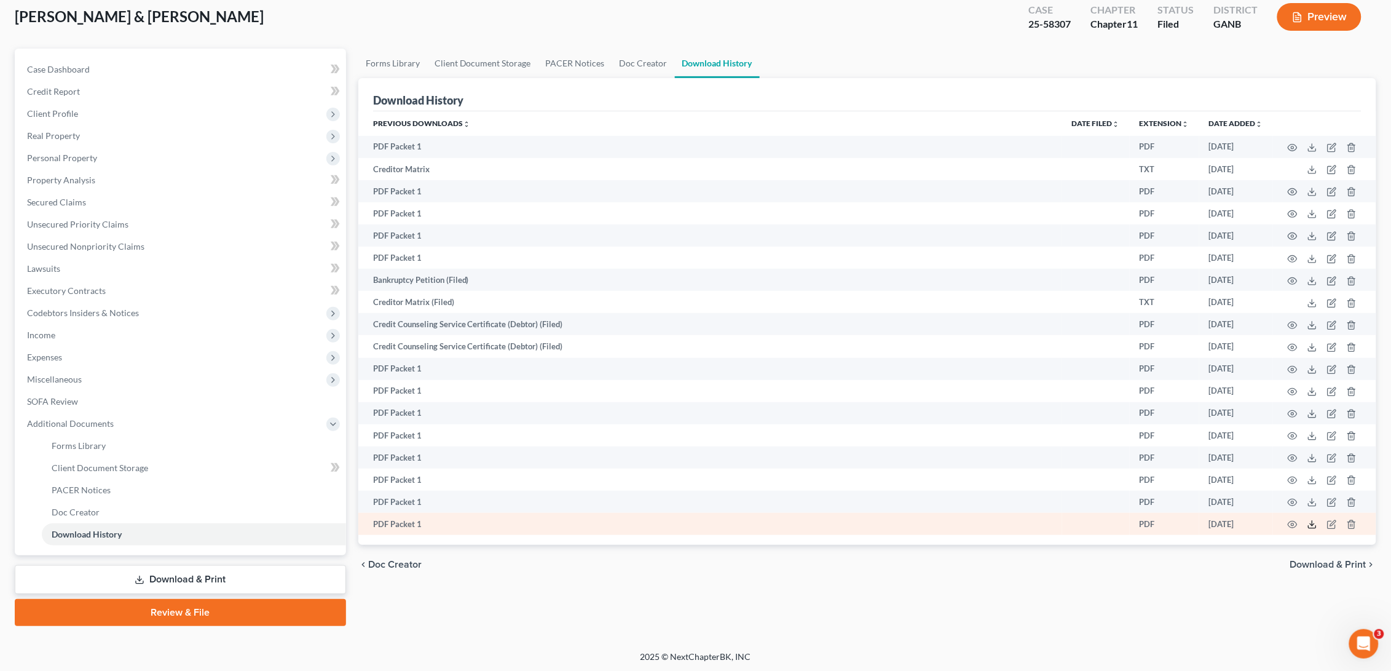
click at [1224, 524] on polyline at bounding box center [1312, 525] width 4 height 2
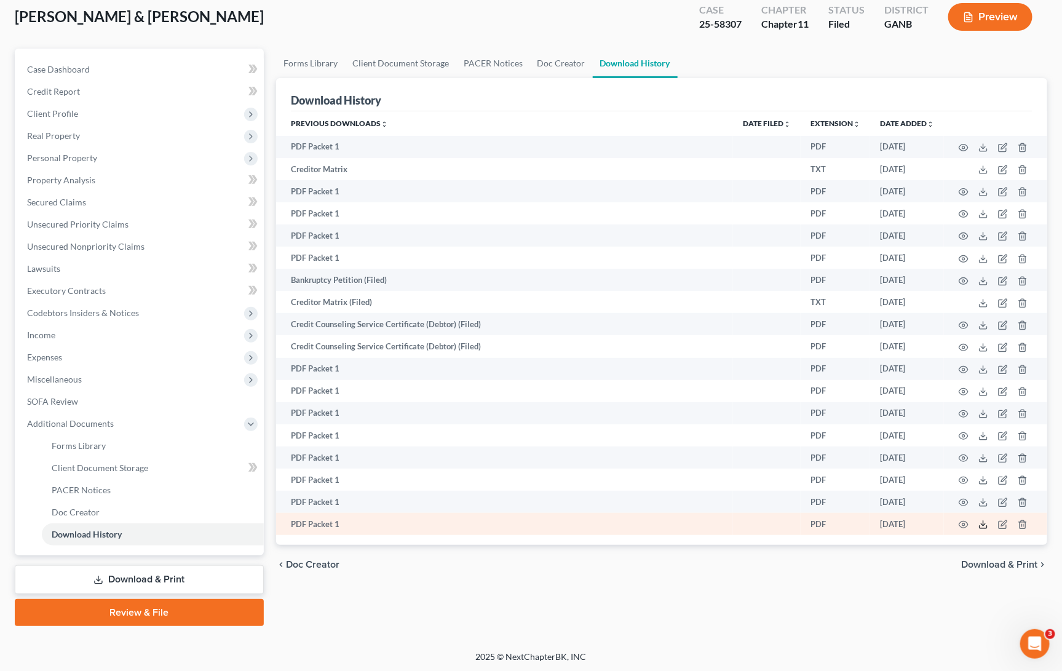
click at [982, 520] on icon at bounding box center [983, 524] width 10 height 10
click at [960, 521] on icon "button" at bounding box center [963, 524] width 10 height 10
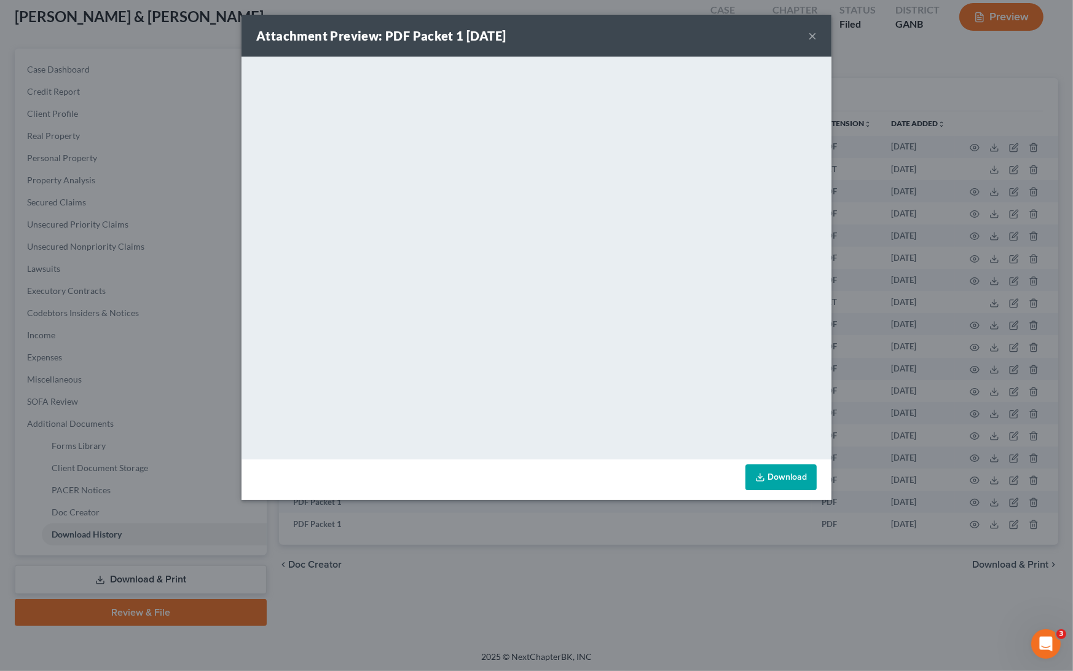
click at [787, 471] on link "Download" at bounding box center [781, 477] width 71 height 26
